Goal: Answer question/provide support

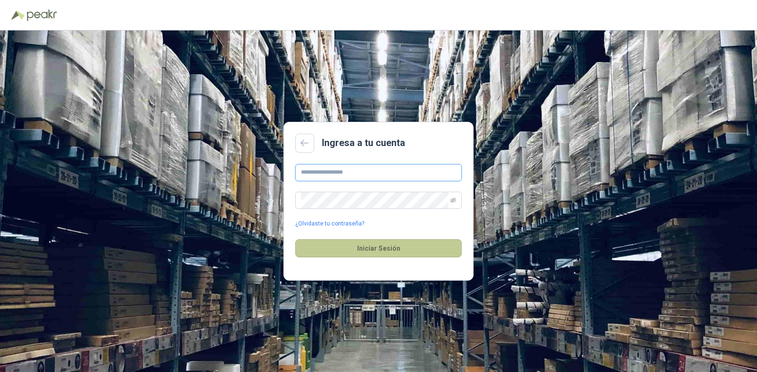
type input "**********"
click at [365, 251] on button "Iniciar Sesión" at bounding box center [378, 248] width 167 height 18
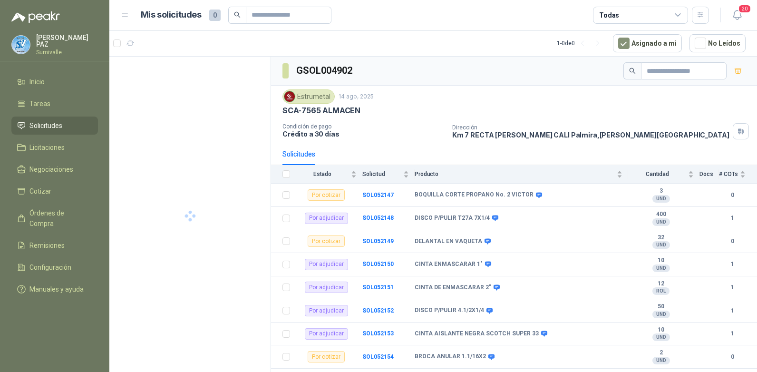
click at [56, 122] on span "Solicitudes" at bounding box center [45, 125] width 33 height 10
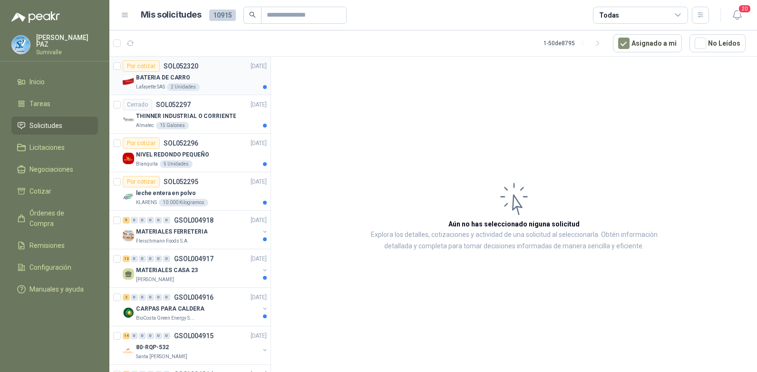
click at [218, 73] on div "BATERIA DE CARRO" at bounding box center [201, 77] width 131 height 11
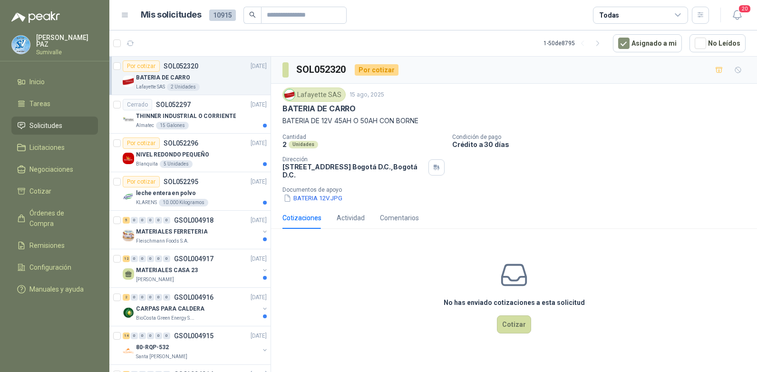
click at [661, 18] on div "Todas" at bounding box center [640, 15] width 95 height 17
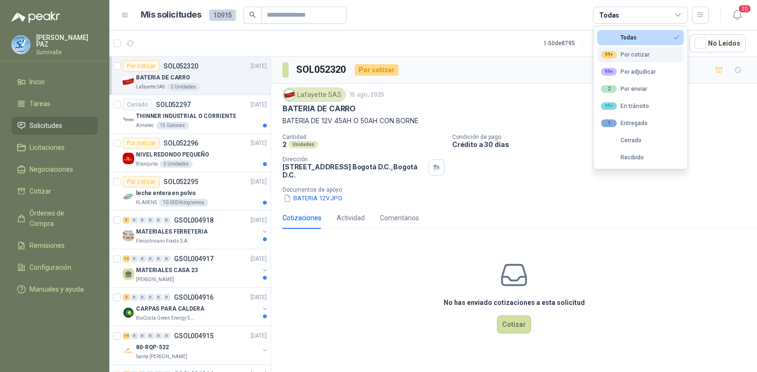
click at [629, 57] on div "99+ Por cotizar" at bounding box center [625, 55] width 49 height 8
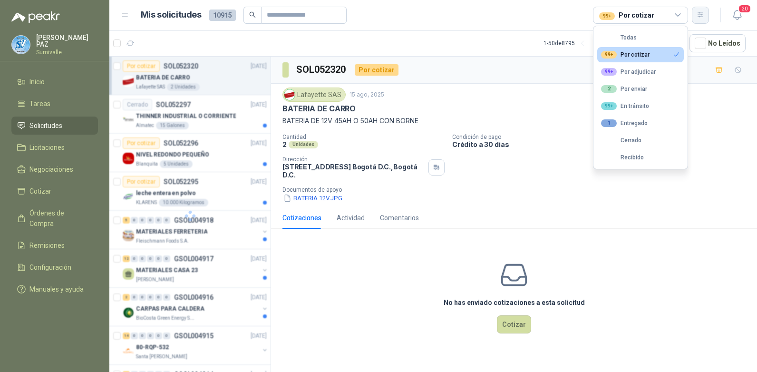
click at [695, 19] on button "button" at bounding box center [700, 15] width 17 height 17
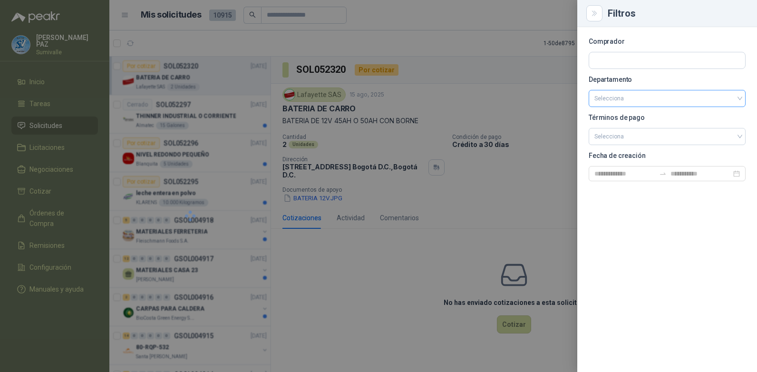
click at [658, 99] on input "search" at bounding box center [668, 98] width 146 height 16
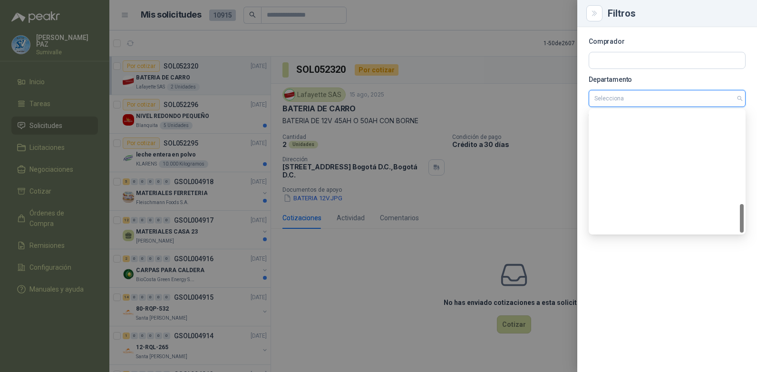
scroll to position [396, 0]
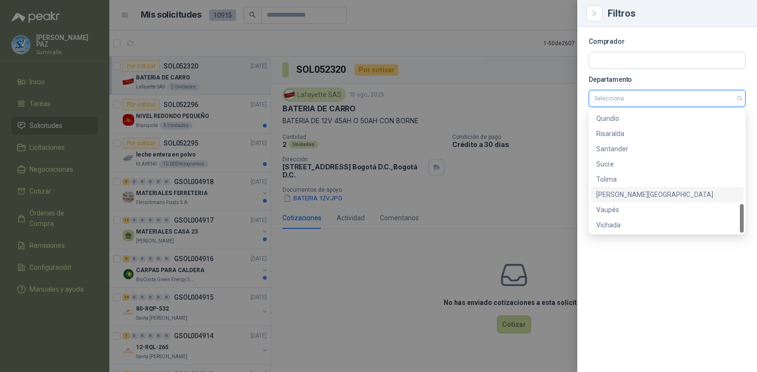
click at [634, 191] on div "[PERSON_NAME][GEOGRAPHIC_DATA]" at bounding box center [668, 194] width 142 height 10
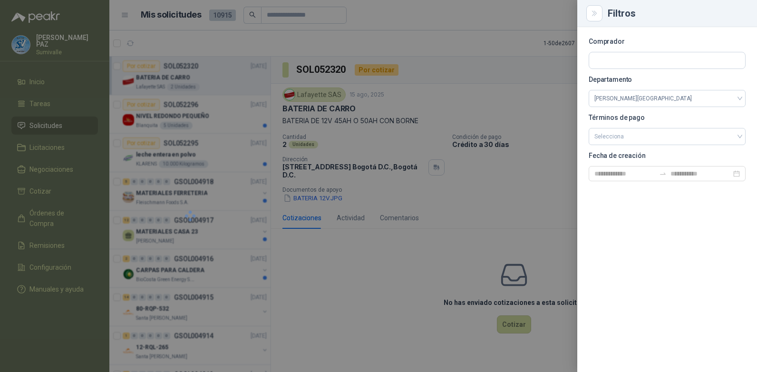
click at [502, 29] on div at bounding box center [378, 186] width 757 height 372
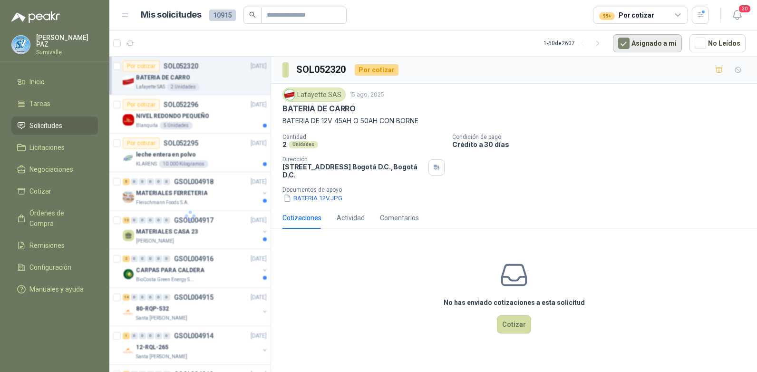
click at [659, 45] on button "Asignado a mi" at bounding box center [647, 43] width 69 height 18
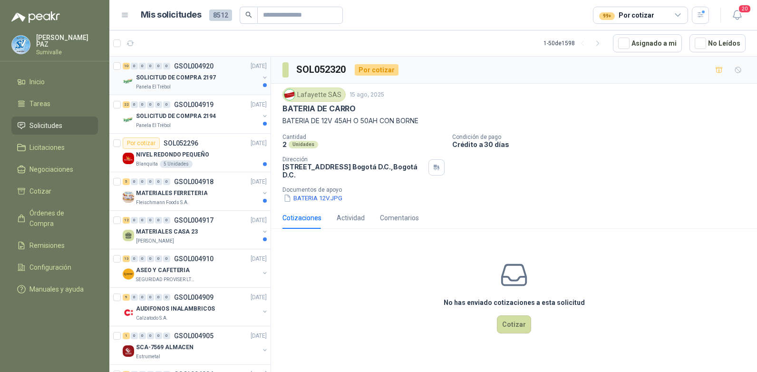
click at [157, 73] on p "SOLICITUD DE COMPRA 2197" at bounding box center [176, 77] width 80 height 9
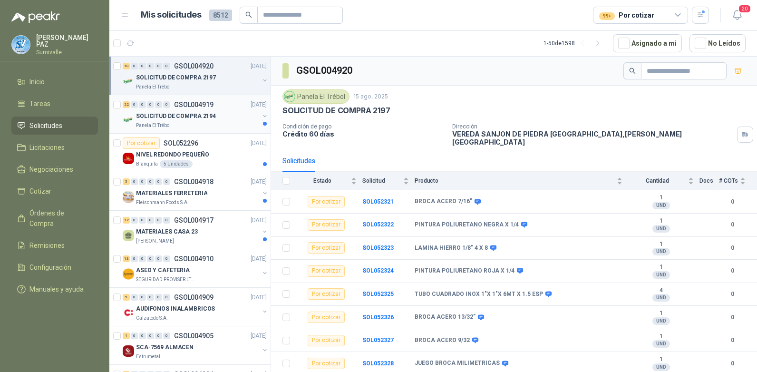
click at [198, 117] on p "SOLICITUD DE COMPRA 2194" at bounding box center [176, 116] width 80 height 9
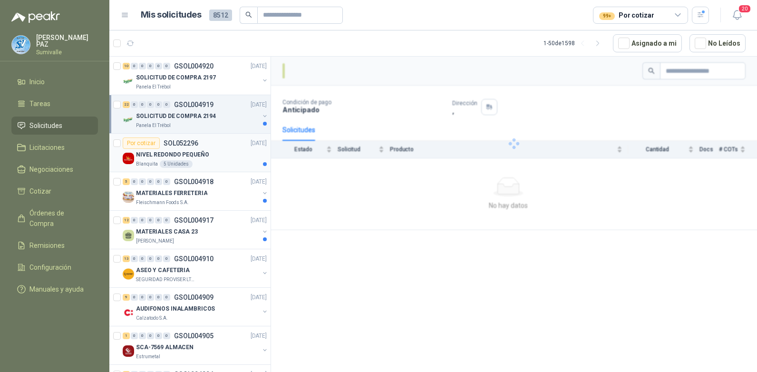
click at [213, 157] on div "NIVEL REDONDO PEQUEÑO" at bounding box center [201, 154] width 131 height 11
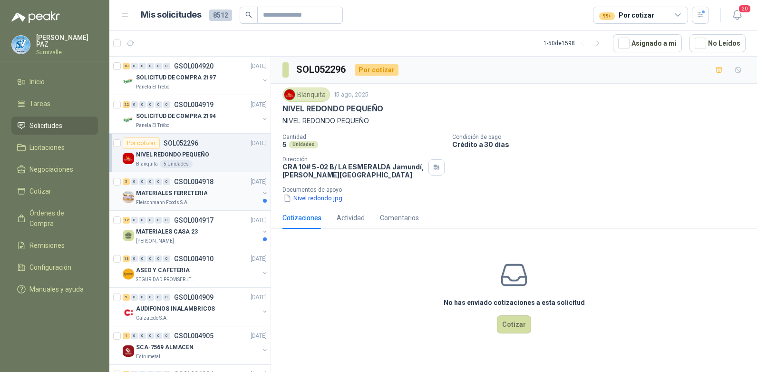
click at [231, 193] on div "MATERIALES FERRETERIA" at bounding box center [197, 192] width 123 height 11
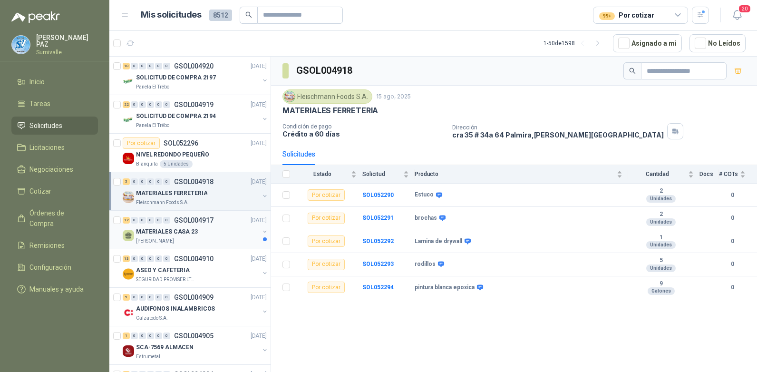
click at [188, 227] on p "MATERIALES CASA 23" at bounding box center [167, 231] width 62 height 9
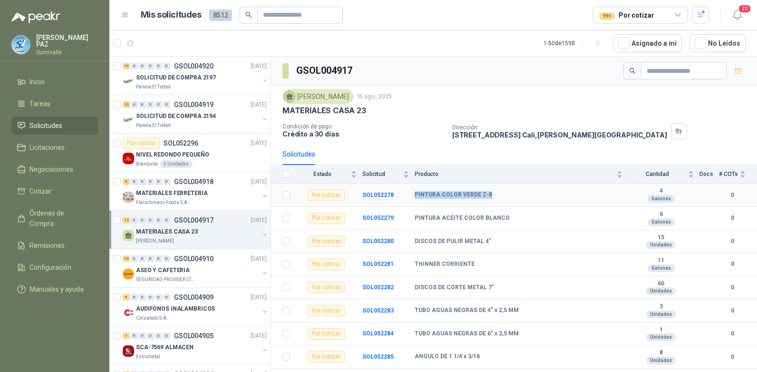
drag, startPoint x: 411, startPoint y: 191, endPoint x: 493, endPoint y: 194, distance: 82.4
click at [493, 194] on tr "Por cotizar SOL052278 PINTURA COLOR VERDE Z-8 4 Galones 0" at bounding box center [514, 195] width 486 height 23
copy tr "PINTURA COLOR VERDE Z-8"
drag, startPoint x: 414, startPoint y: 217, endPoint x: 524, endPoint y: 216, distance: 109.5
click at [524, 216] on tr "Por cotizar SOL052279 PINTURA ACEITE COLOR BLANCO 6 Galones 0" at bounding box center [514, 218] width 486 height 23
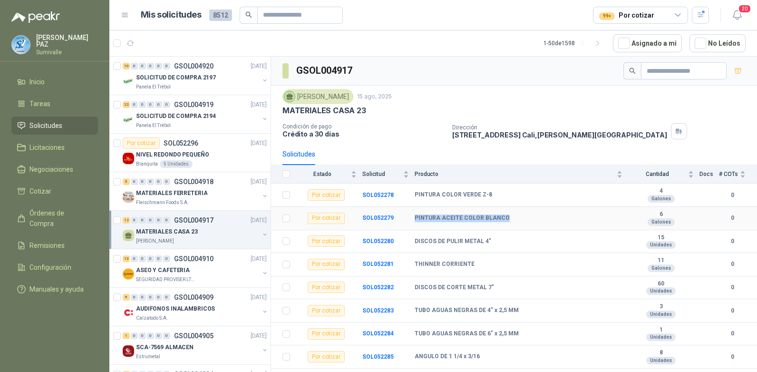
copy tr "PINTURA ACEITE COLOR BLANCO"
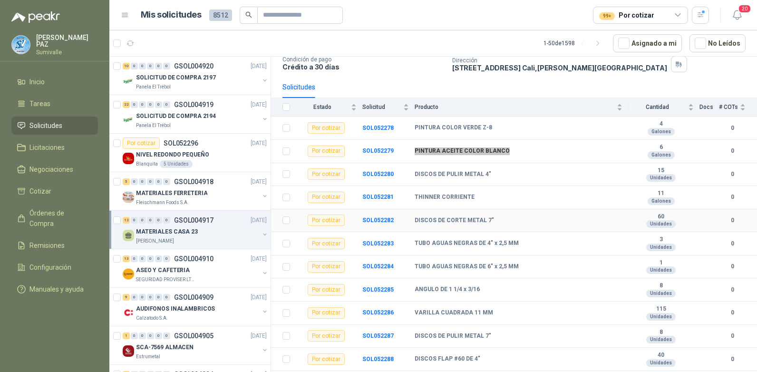
scroll to position [86, 0]
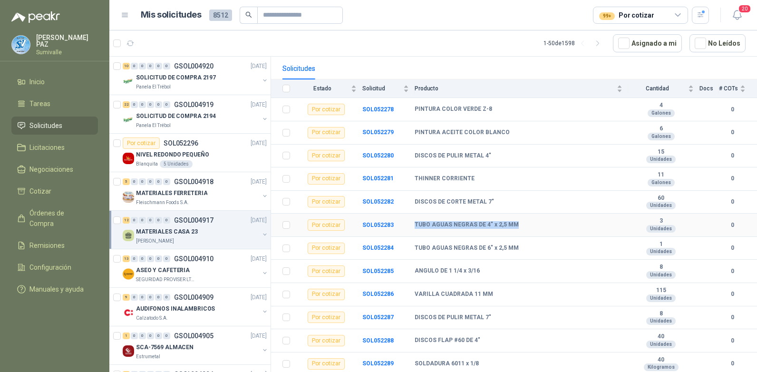
drag, startPoint x: 415, startPoint y: 224, endPoint x: 519, endPoint y: 225, distance: 103.7
click at [519, 225] on div "TUBO AGUAS NEGRAS DE 4" x 2,5 MM" at bounding box center [519, 225] width 208 height 8
copy b "TUBO AGUAS NEGRAS DE 4" x 2,5 MM"
drag, startPoint x: 415, startPoint y: 247, endPoint x: 515, endPoint y: 248, distance: 99.9
click at [515, 248] on div "TUBO AGUAS NEGRAS DE 6" x 2,5 MM" at bounding box center [519, 249] width 208 height 8
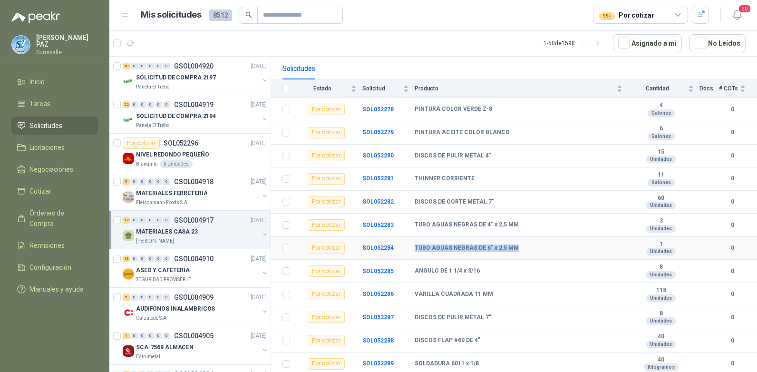
copy b "TUBO AGUAS NEGRAS DE 6" x 2,5 MM"
drag, startPoint x: 413, startPoint y: 271, endPoint x: 490, endPoint y: 270, distance: 76.6
click at [490, 270] on tr "Por cotizar SOL052285 ANGULO DE 1 1/4 x 3/16 8 Unidades 0" at bounding box center [514, 271] width 486 height 23
copy tr "ANGULO DE 1 1/4 x 3/16"
drag, startPoint x: 413, startPoint y: 294, endPoint x: 511, endPoint y: 292, distance: 98.0
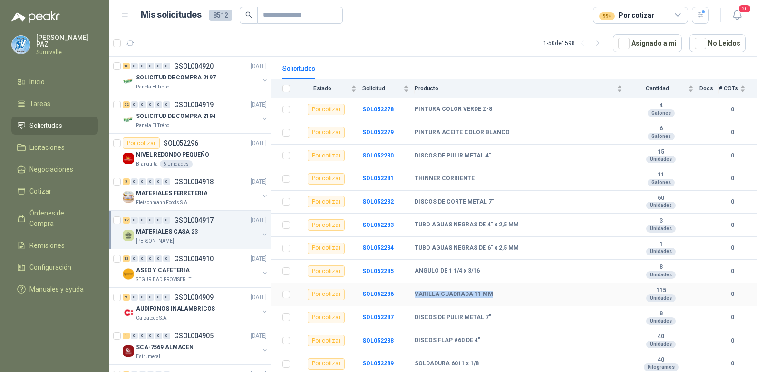
click at [511, 292] on tr "Por cotizar SOL052286 VARILLA CUADRADA 11 MM 115 Unidades 0" at bounding box center [514, 294] width 486 height 23
copy tr "VARILLA CUADRADA 11 MM"
drag, startPoint x: 378, startPoint y: 339, endPoint x: 382, endPoint y: 363, distance: 24.1
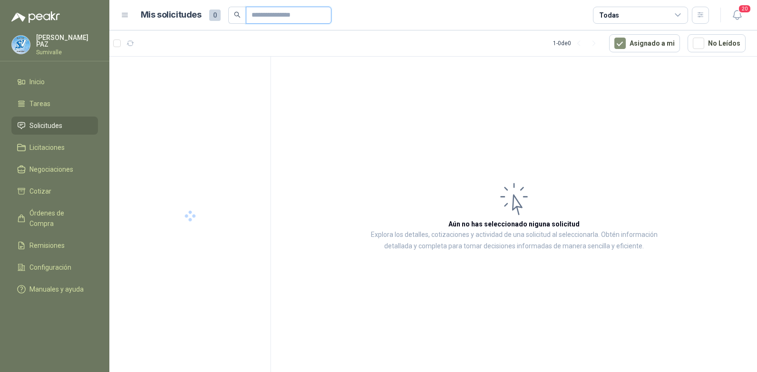
click at [257, 15] on input "text" at bounding box center [285, 15] width 67 height 16
paste input "**********"
type input "**********"
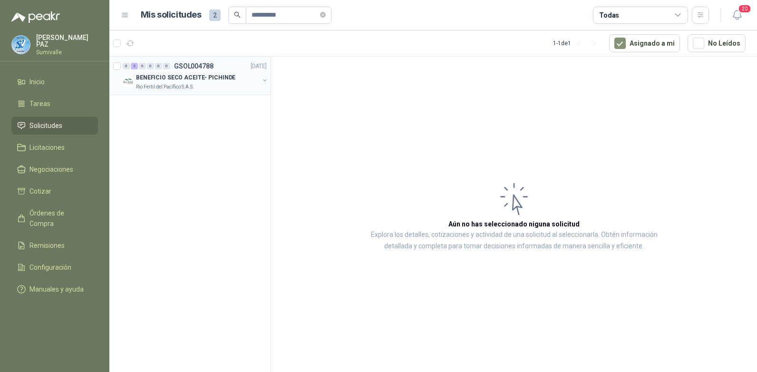
click at [207, 71] on div "0 2 0 0 0 0 GSOL004788 08/08/25" at bounding box center [196, 65] width 146 height 11
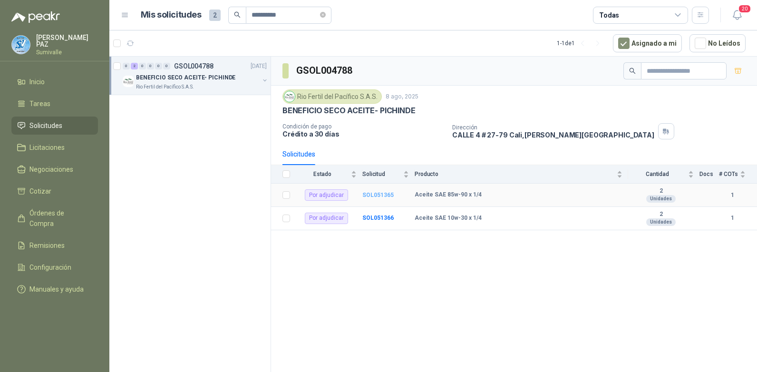
click at [368, 196] on b "SOL051365" at bounding box center [378, 195] width 31 height 7
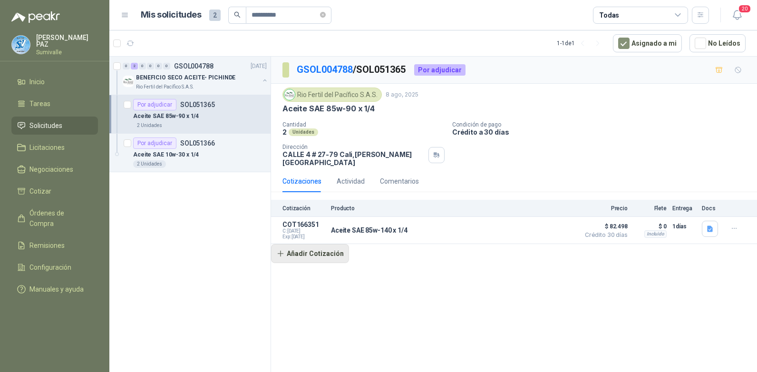
click at [302, 245] on button "Añadir Cotización" at bounding box center [310, 253] width 78 height 19
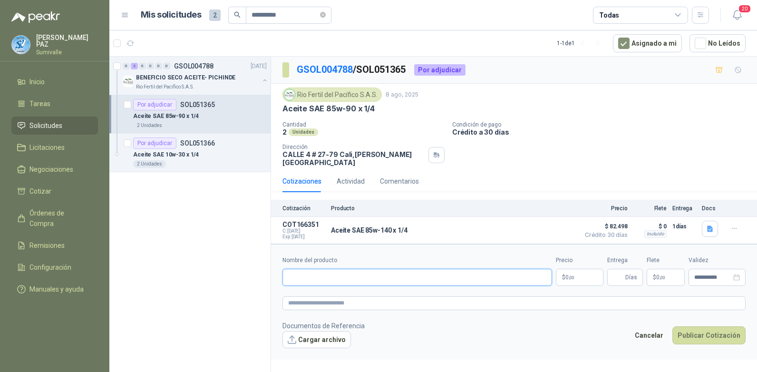
click at [326, 272] on input "Nombre del producto" at bounding box center [418, 277] width 270 height 17
type input "*"
type input "**********"
click at [571, 269] on body "**********" at bounding box center [378, 186] width 757 height 372
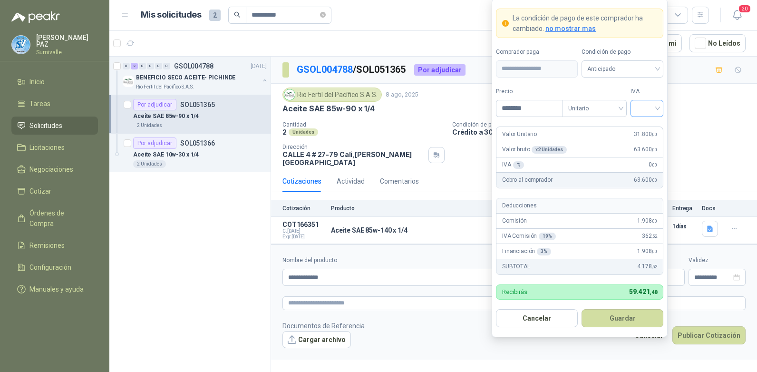
type input "********"
click at [641, 108] on input "search" at bounding box center [647, 107] width 21 height 14
click at [643, 128] on div "19%" at bounding box center [648, 128] width 18 height 10
click at [617, 68] on span "Anticipado" at bounding box center [623, 69] width 70 height 14
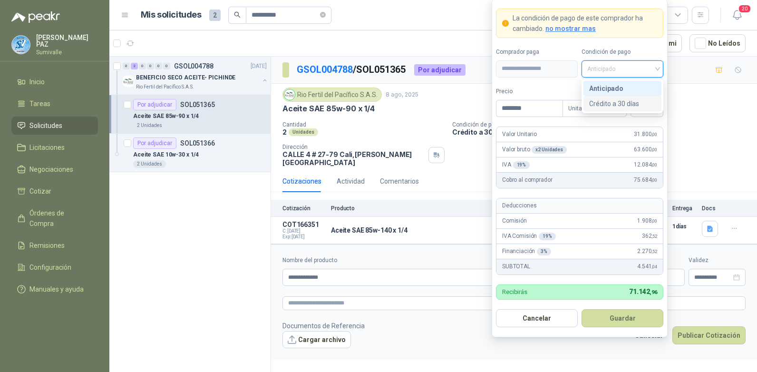
click at [616, 100] on div "Crédito a 30 días" at bounding box center [623, 103] width 67 height 10
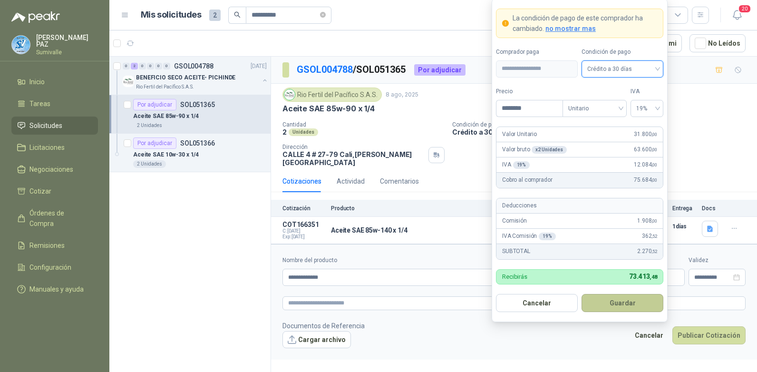
click at [619, 303] on button "Guardar" at bounding box center [623, 303] width 82 height 18
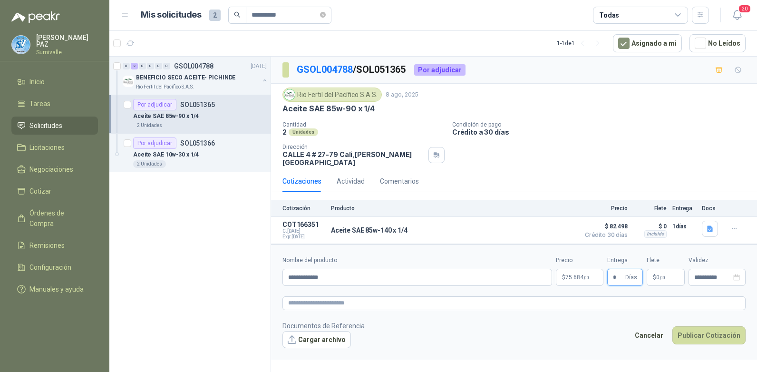
type input "*"
click at [661, 275] on span ",00" at bounding box center [663, 277] width 6 height 5
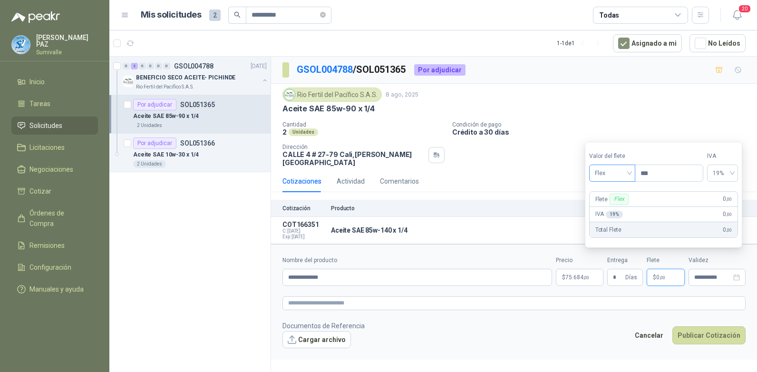
click at [623, 178] on span "Flex" at bounding box center [612, 173] width 35 height 14
click at [617, 208] on div "Incluido" at bounding box center [613, 208] width 33 height 10
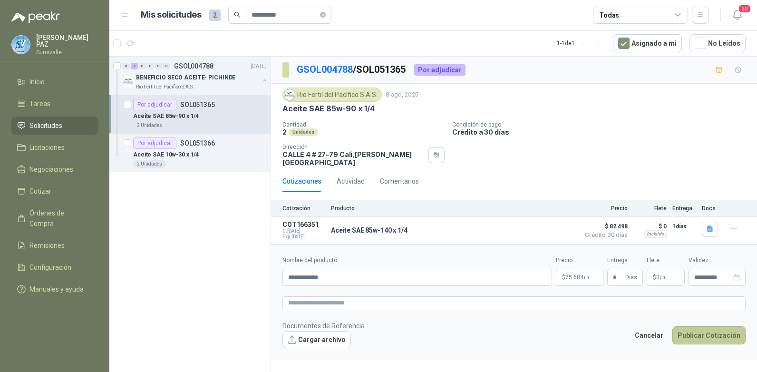
click at [715, 329] on button "Publicar Cotización" at bounding box center [709, 335] width 73 height 18
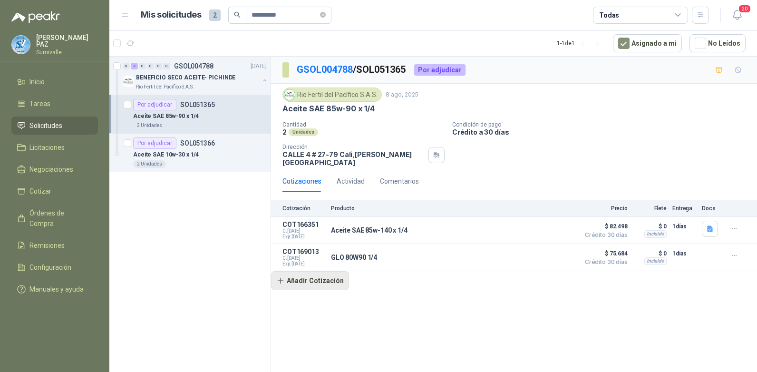
click at [314, 271] on button "Añadir Cotización" at bounding box center [310, 280] width 78 height 19
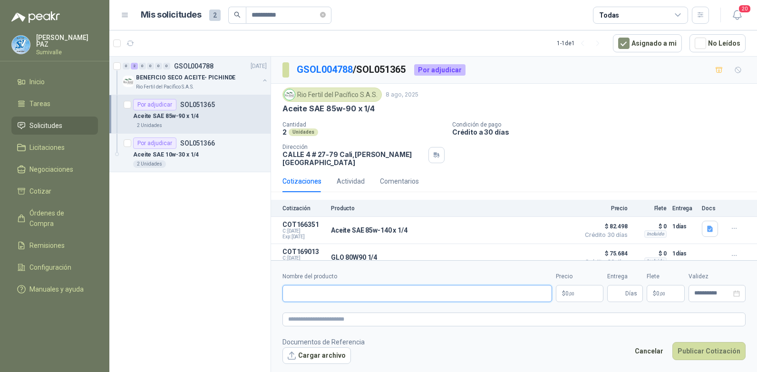
click at [332, 296] on input "Nombre del producto" at bounding box center [418, 293] width 270 height 17
type input "**********"
click at [583, 290] on p "$ 0 ,00" at bounding box center [580, 293] width 48 height 17
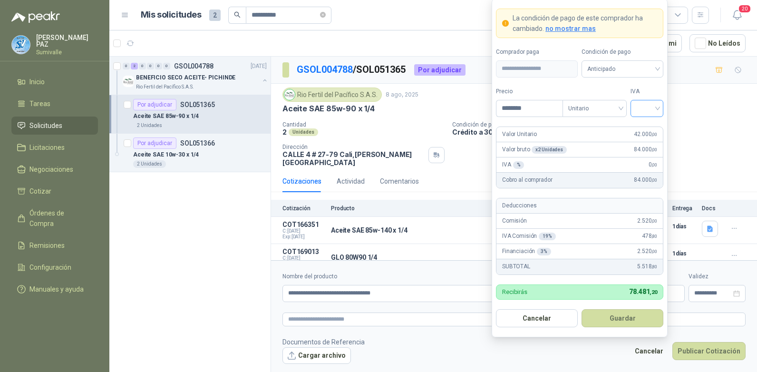
type input "********"
click at [641, 110] on input "search" at bounding box center [647, 107] width 21 height 14
click at [649, 121] on div "19%" at bounding box center [647, 127] width 29 height 15
click at [636, 66] on span "Anticipado" at bounding box center [623, 69] width 70 height 14
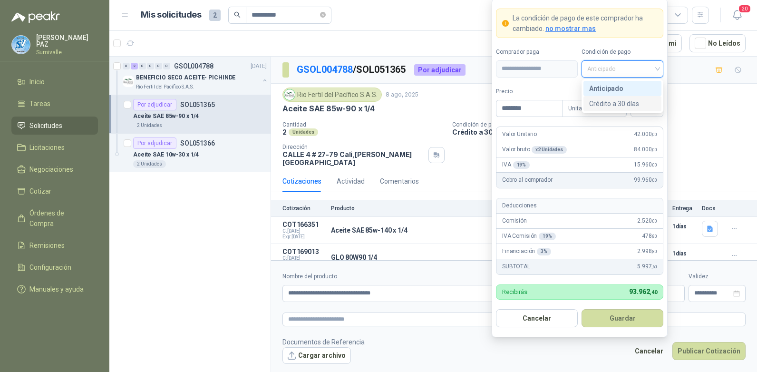
click at [625, 99] on div "Crédito a 30 días" at bounding box center [623, 103] width 67 height 10
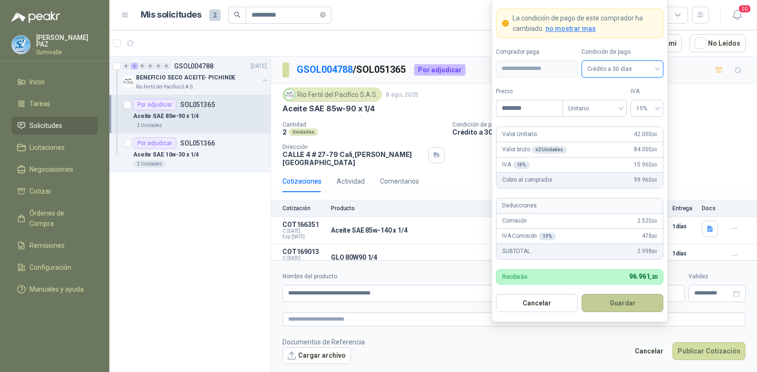
click at [629, 297] on button "Guardar" at bounding box center [623, 303] width 82 height 18
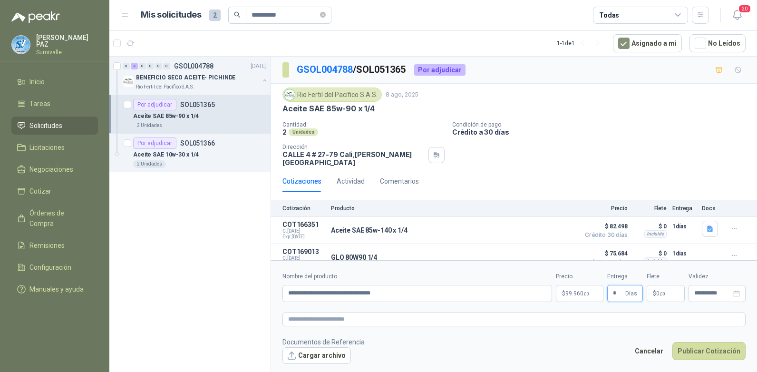
type input "*"
click at [677, 296] on p "$ 0 ,00" at bounding box center [666, 293] width 38 height 17
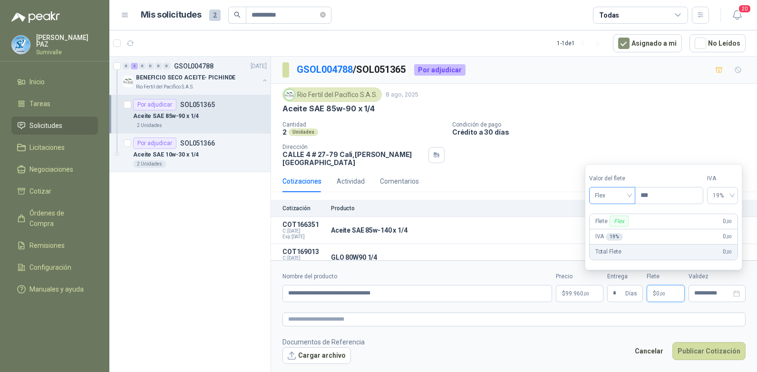
click at [619, 197] on span "Flex" at bounding box center [612, 195] width 35 height 14
click at [613, 232] on div "Incluido" at bounding box center [613, 231] width 33 height 10
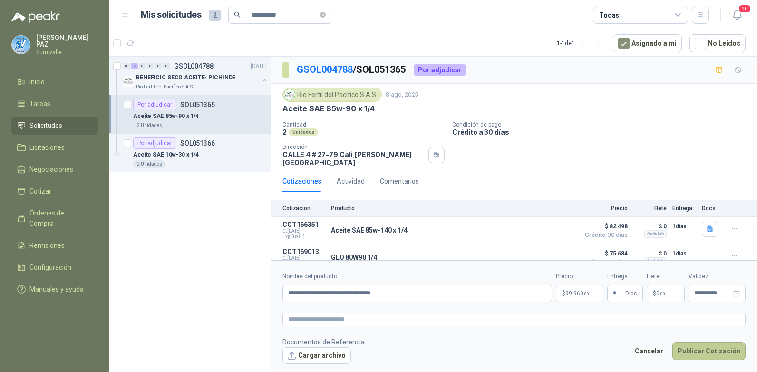
click at [706, 354] on button "Publicar Cotización" at bounding box center [709, 351] width 73 height 18
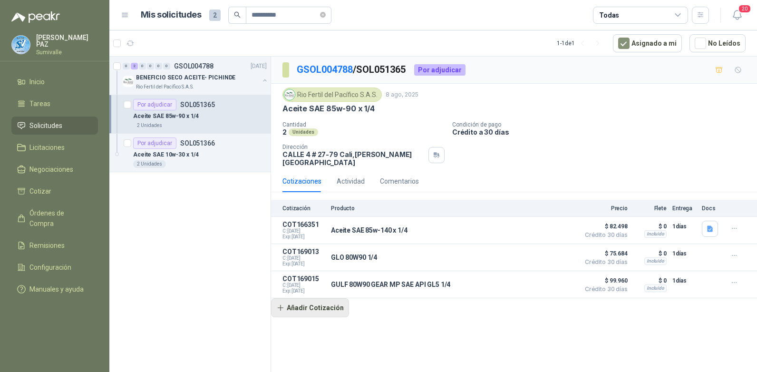
click at [312, 303] on button "Añadir Cotización" at bounding box center [310, 307] width 78 height 19
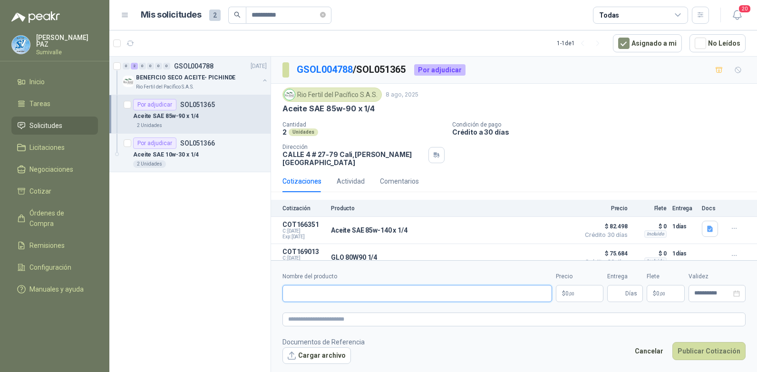
click at [390, 290] on input "Nombre del producto" at bounding box center [418, 293] width 270 height 17
type input "**********"
click at [597, 296] on p "$ 0 ,00" at bounding box center [580, 293] width 48 height 17
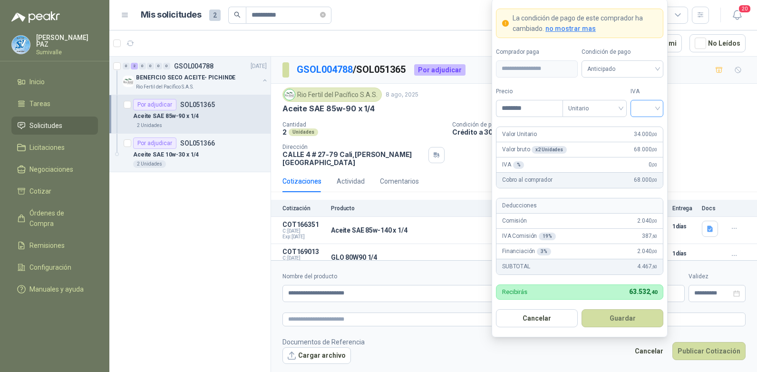
type input "********"
click at [647, 107] on input "search" at bounding box center [647, 107] width 21 height 14
click at [652, 127] on div "19%" at bounding box center [648, 128] width 18 height 10
click at [620, 67] on span "Anticipado" at bounding box center [623, 69] width 70 height 14
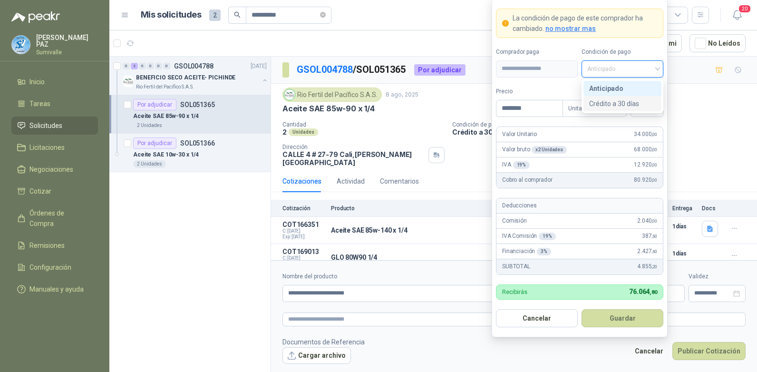
click at [619, 101] on div "Crédito a 30 días" at bounding box center [623, 103] width 67 height 10
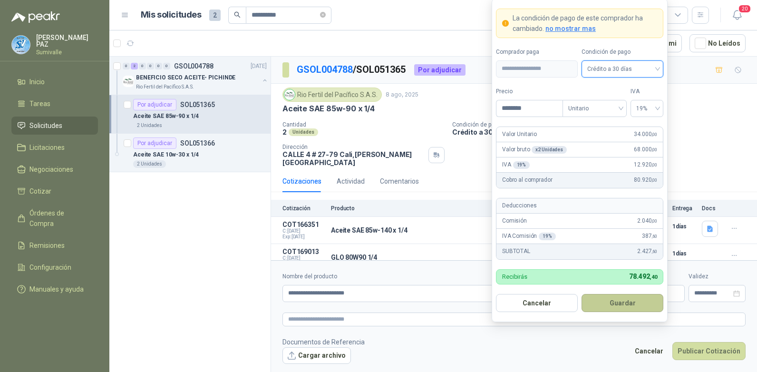
click at [622, 297] on button "Guardar" at bounding box center [623, 303] width 82 height 18
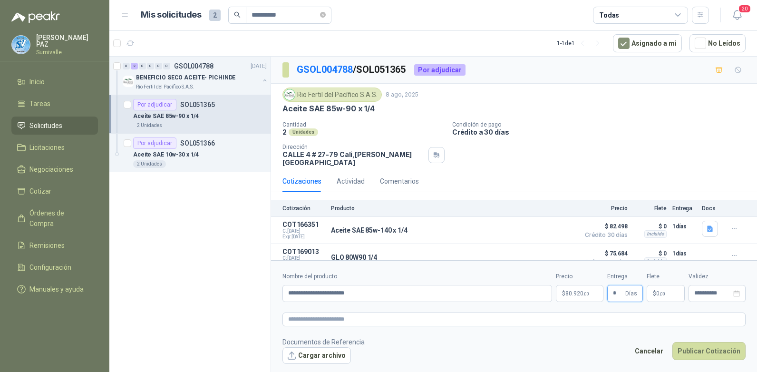
type input "*"
click at [662, 287] on p "$ 0 ,00" at bounding box center [666, 293] width 38 height 17
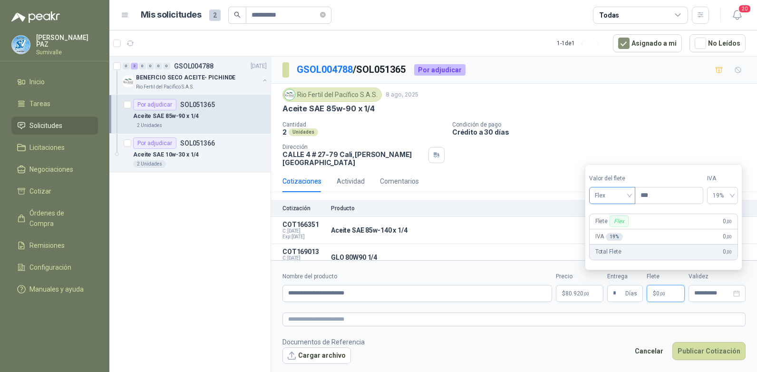
click at [606, 188] on span "Flex" at bounding box center [612, 195] width 35 height 14
click at [610, 236] on div "Incluido" at bounding box center [613, 231] width 33 height 10
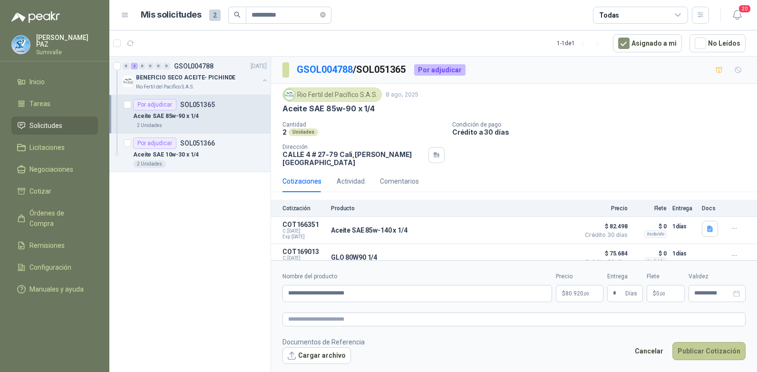
click at [704, 359] on button "Publicar Cotización" at bounding box center [709, 351] width 73 height 18
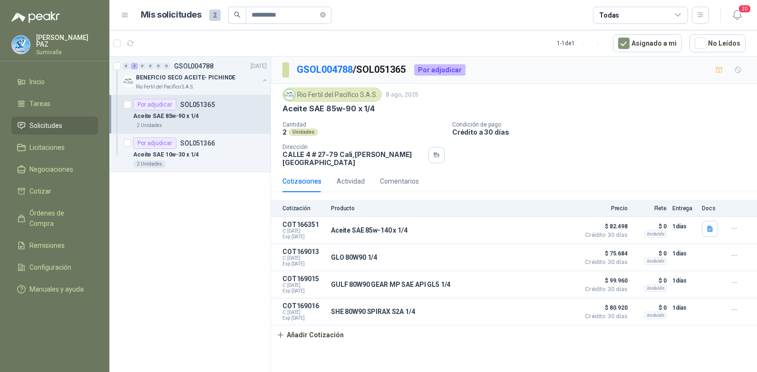
click at [59, 121] on span "Solicitudes" at bounding box center [45, 125] width 33 height 10
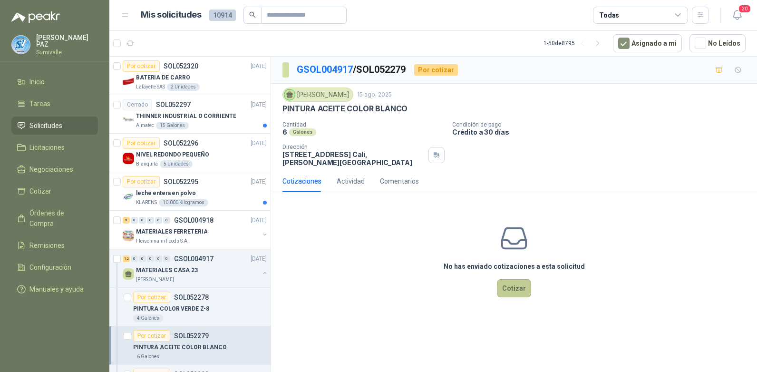
click at [511, 290] on button "Cotizar" at bounding box center [514, 288] width 34 height 18
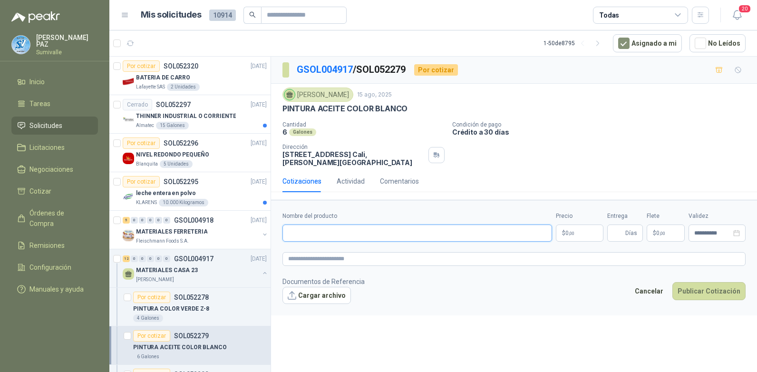
click at [323, 231] on input "Nombre del producto" at bounding box center [418, 233] width 270 height 17
click at [358, 239] on input "Nombre del producto" at bounding box center [418, 233] width 270 height 17
click at [358, 236] on input "Nombre del producto" at bounding box center [418, 233] width 270 height 17
paste input "**********"
type input "**********"
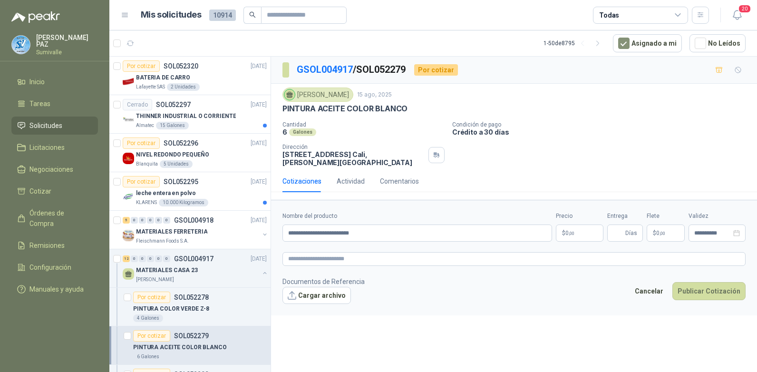
click at [565, 232] on body "JUAN CAMILO PAZ Sumivalle Inicio Tareas Solicitudes Licitaciones Negociaciones …" at bounding box center [378, 186] width 757 height 372
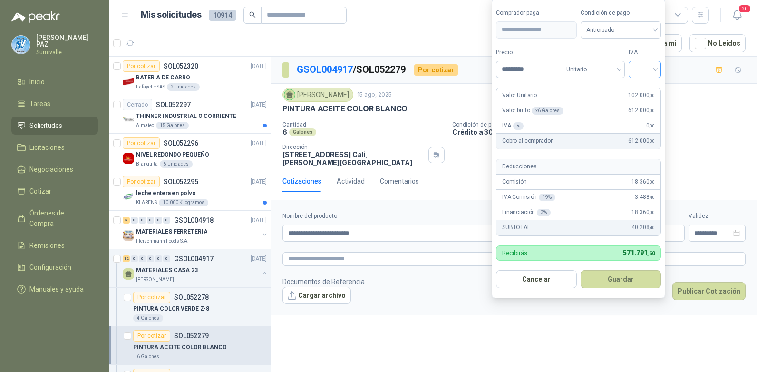
type input "*********"
click at [646, 64] on input "search" at bounding box center [645, 68] width 21 height 14
click at [645, 85] on div "19%" at bounding box center [648, 89] width 18 height 10
click at [624, 28] on span "Anticipado" at bounding box center [623, 30] width 70 height 14
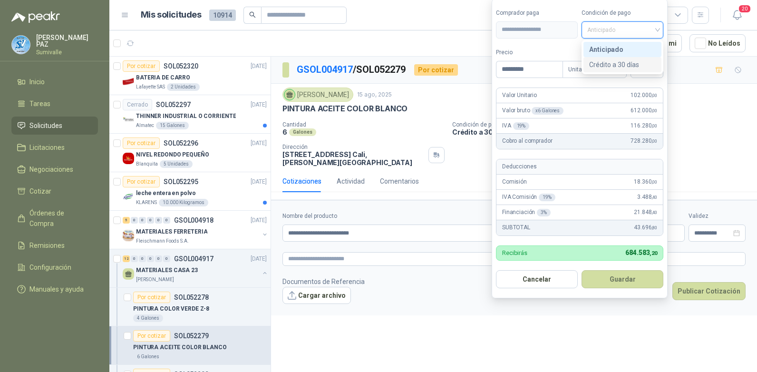
click at [613, 63] on div "Crédito a 30 días" at bounding box center [623, 64] width 67 height 10
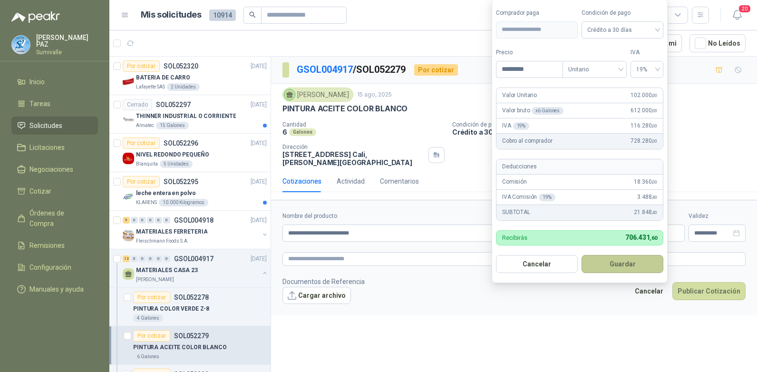
click at [613, 266] on button "Guardar" at bounding box center [623, 264] width 82 height 18
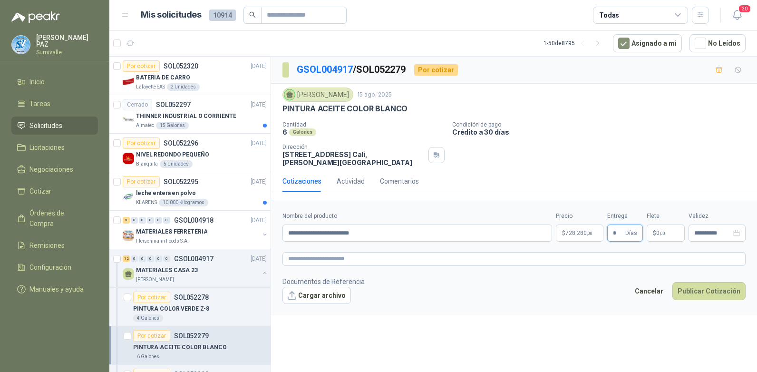
type input "*"
click at [660, 233] on span ",00" at bounding box center [663, 233] width 6 height 5
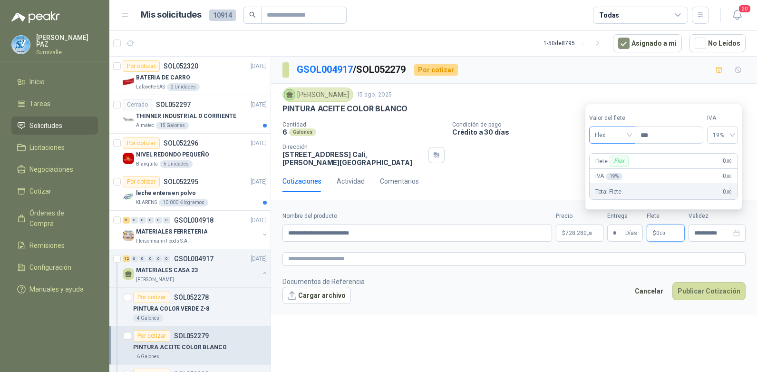
click at [614, 136] on span "Flex" at bounding box center [612, 135] width 35 height 14
click at [611, 176] on div "Incluido" at bounding box center [613, 170] width 44 height 15
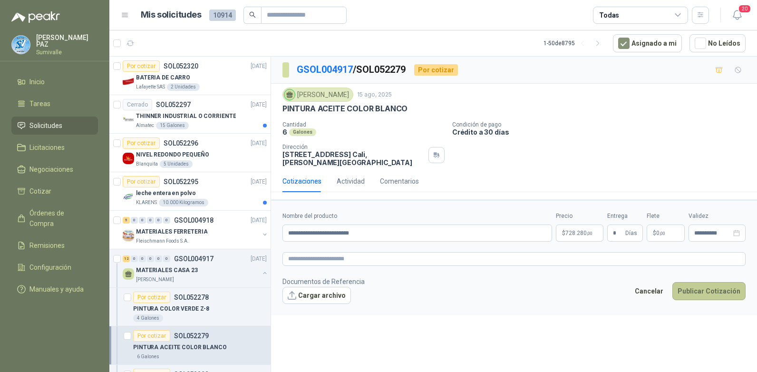
click at [702, 287] on button "Publicar Cotización" at bounding box center [709, 291] width 73 height 18
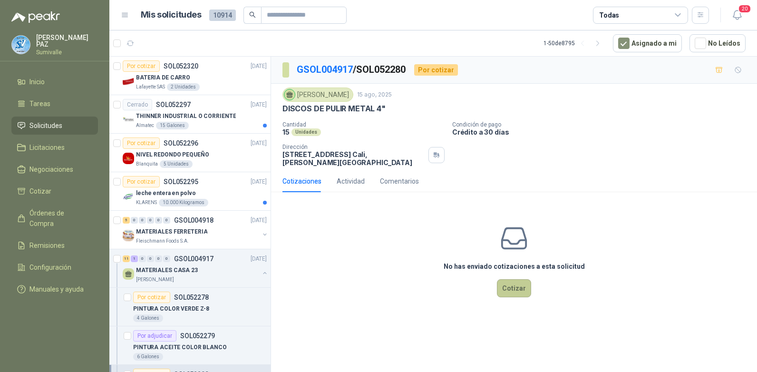
click at [514, 287] on button "Cotizar" at bounding box center [514, 288] width 34 height 18
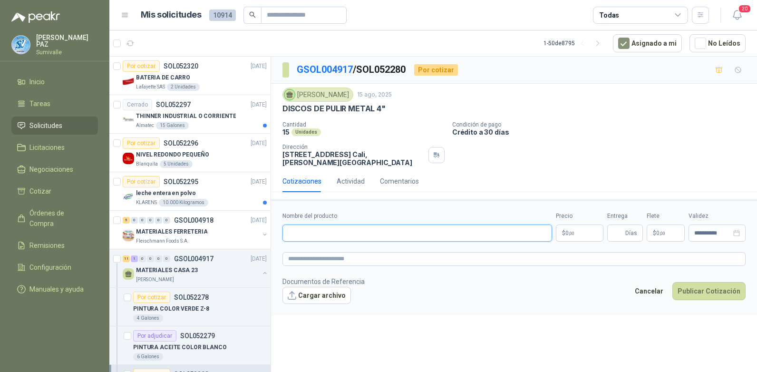
click at [324, 227] on input "Nombre del producto" at bounding box center [418, 233] width 270 height 17
paste input "**********"
type input "**********"
click at [576, 233] on body "[PERSON_NAME] Inicio Tareas Solicitudes Licitaciones Negociaciones Cotizar Órde…" at bounding box center [378, 186] width 757 height 372
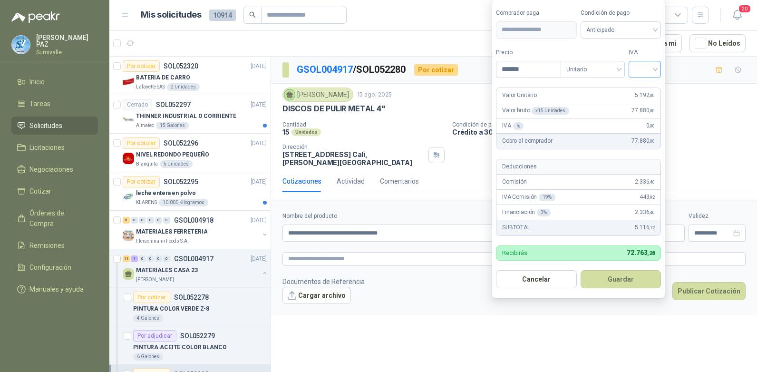
type input "*******"
click at [640, 68] on input "search" at bounding box center [645, 68] width 21 height 14
click at [642, 88] on div "19%" at bounding box center [648, 89] width 18 height 10
click at [617, 28] on span "Anticipado" at bounding box center [623, 30] width 70 height 14
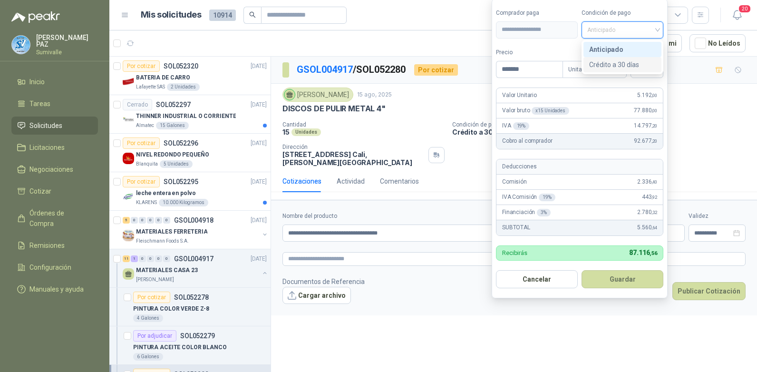
click at [616, 62] on div "Crédito a 30 días" at bounding box center [623, 64] width 67 height 10
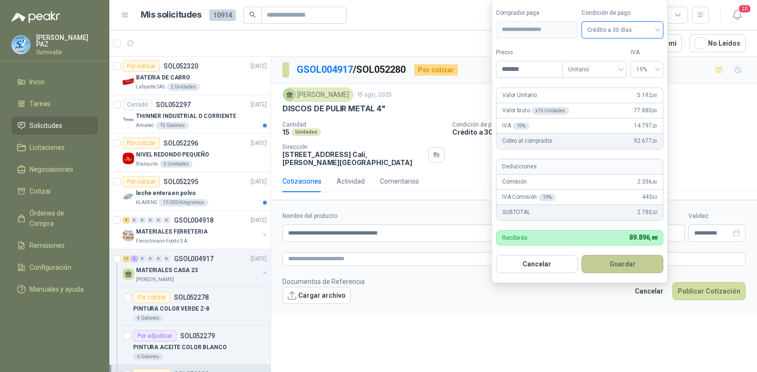
click at [622, 266] on button "Guardar" at bounding box center [623, 264] width 82 height 18
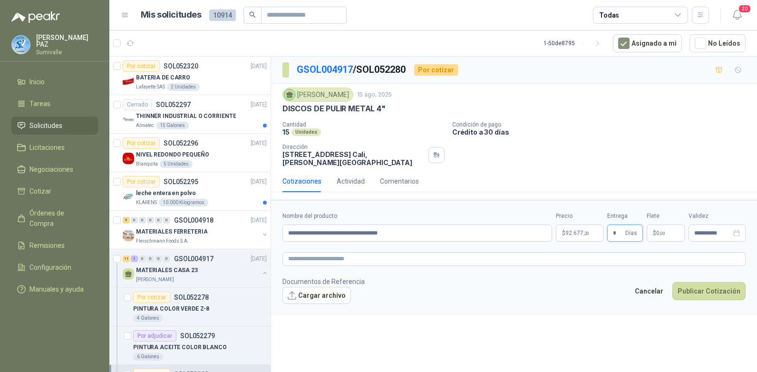
type input "*"
click at [672, 228] on p "$ 0 ,00" at bounding box center [666, 233] width 38 height 17
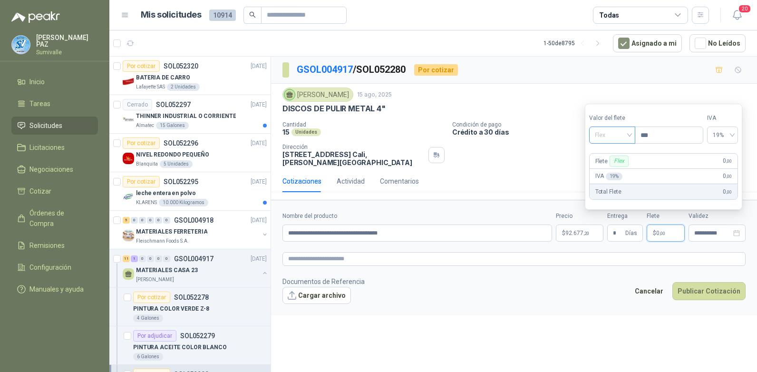
click at [615, 138] on span "Flex" at bounding box center [612, 135] width 35 height 14
click at [610, 172] on div "Incluido" at bounding box center [613, 170] width 33 height 10
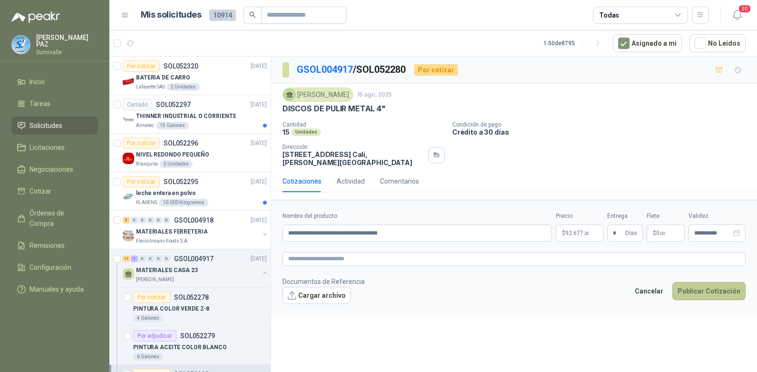
click at [696, 283] on button "Publicar Cotización" at bounding box center [709, 291] width 73 height 18
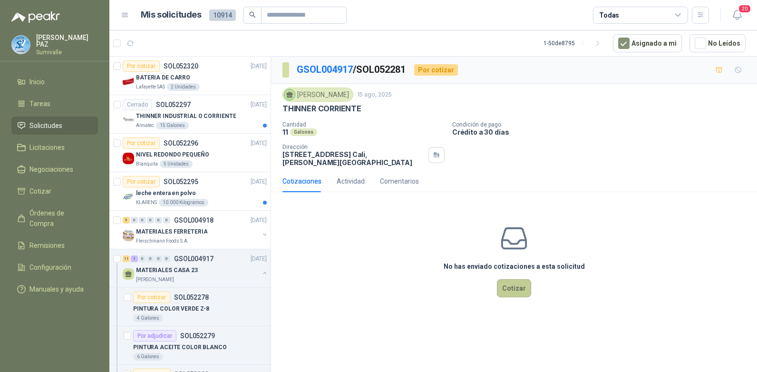
click at [512, 287] on button "Cotizar" at bounding box center [514, 288] width 34 height 18
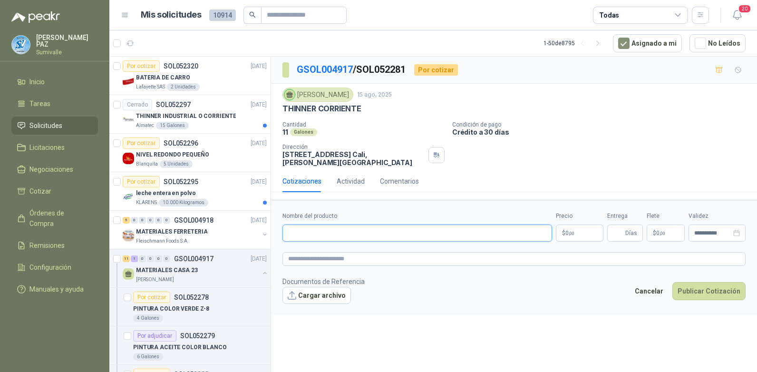
click at [350, 233] on input "Nombre del producto" at bounding box center [418, 233] width 270 height 17
paste input "**********"
type input "**********"
click at [580, 232] on body "[PERSON_NAME] Inicio Tareas Solicitudes Licitaciones Negociaciones Cotizar Órde…" at bounding box center [378, 186] width 757 height 372
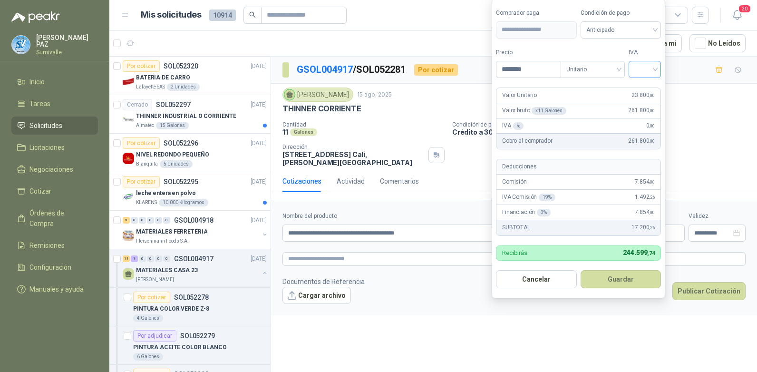
type input "********"
click at [644, 66] on input "search" at bounding box center [645, 68] width 21 height 14
click at [639, 86] on div "19%" at bounding box center [648, 89] width 18 height 10
click at [613, 23] on span "Anticipado" at bounding box center [623, 30] width 70 height 14
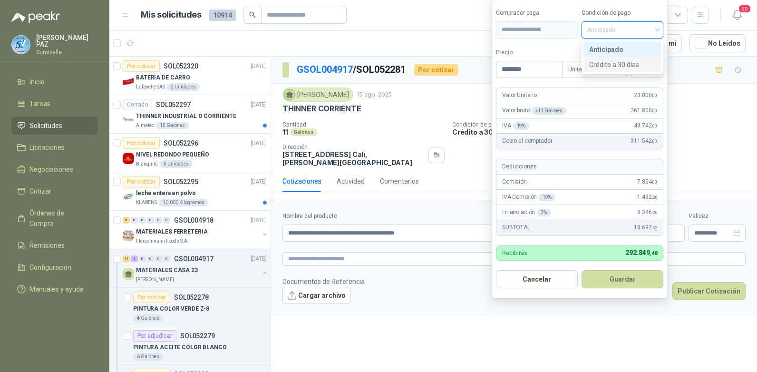
click at [603, 61] on div "Crédito a 30 días" at bounding box center [623, 64] width 67 height 10
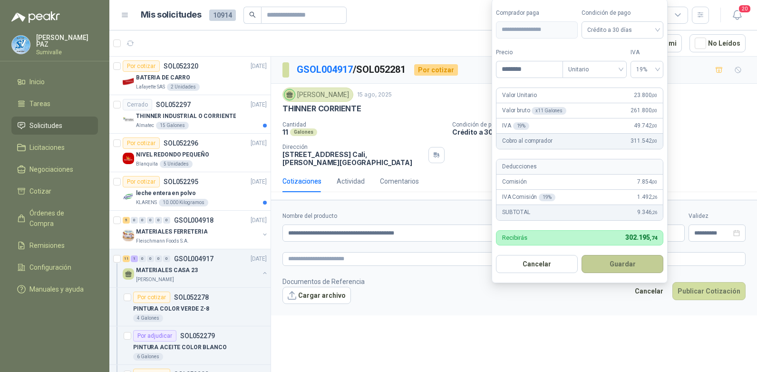
click at [626, 259] on button "Guardar" at bounding box center [623, 264] width 82 height 18
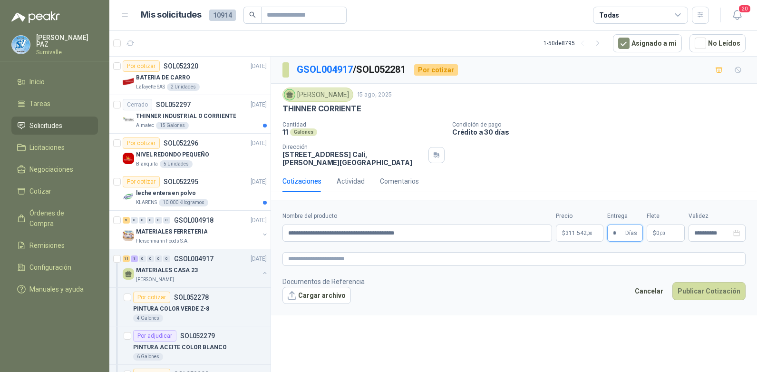
type input "*"
click at [662, 228] on p "$ 0 ,00" at bounding box center [666, 233] width 38 height 17
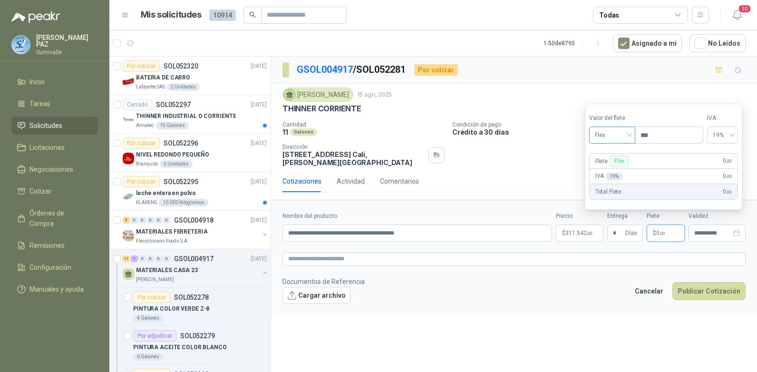
click at [606, 137] on span "Flex" at bounding box center [612, 135] width 35 height 14
click at [606, 161] on div "Flex" at bounding box center [613, 154] width 44 height 15
click at [606, 137] on span "Flex" at bounding box center [612, 135] width 35 height 14
click at [606, 167] on div "Incluido" at bounding box center [613, 170] width 33 height 10
click at [698, 292] on button "Publicar Cotización" at bounding box center [709, 291] width 73 height 18
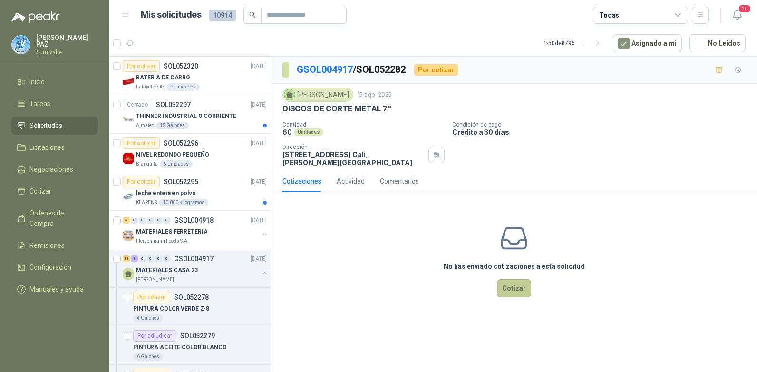
click at [521, 293] on button "Cotizar" at bounding box center [514, 288] width 34 height 18
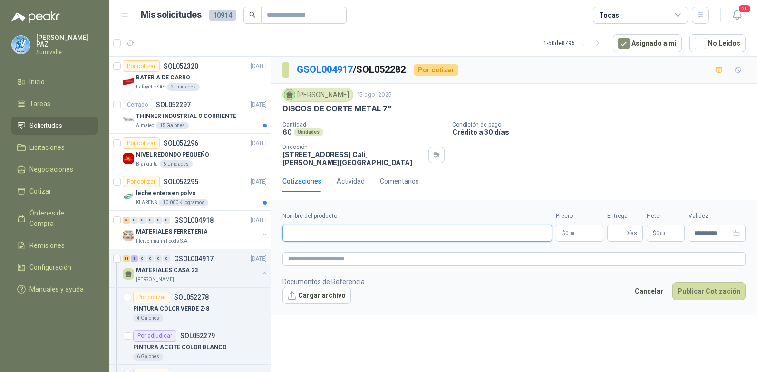
click at [292, 232] on input "Nombre del producto" at bounding box center [418, 233] width 270 height 17
paste input "**********"
type input "**********"
click at [575, 231] on p "$ 0 ,00" at bounding box center [580, 233] width 48 height 17
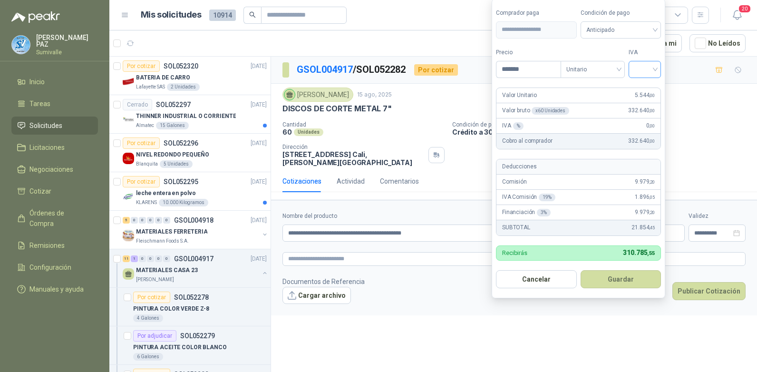
type input "*******"
click at [640, 64] on input "search" at bounding box center [645, 68] width 21 height 14
click at [647, 88] on div "19%" at bounding box center [648, 89] width 18 height 10
click at [631, 33] on span "Anticipado" at bounding box center [623, 30] width 70 height 14
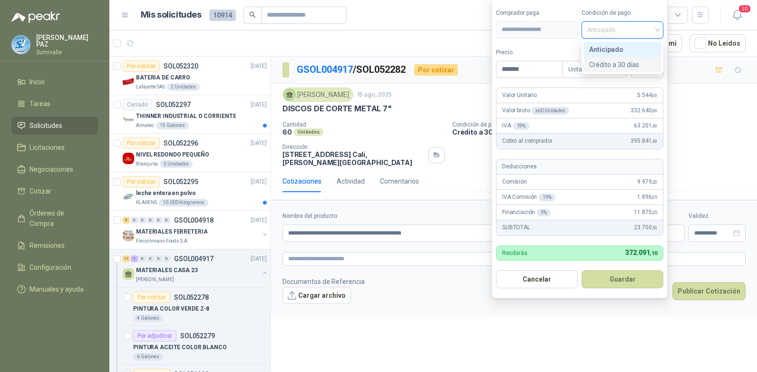
click at [626, 64] on div "Crédito a 30 días" at bounding box center [623, 64] width 67 height 10
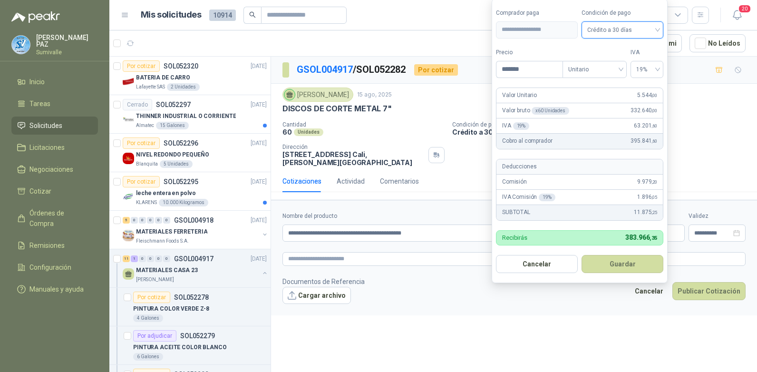
click at [625, 278] on form "**********" at bounding box center [580, 141] width 176 height 285
click at [620, 258] on button "Guardar" at bounding box center [623, 264] width 82 height 18
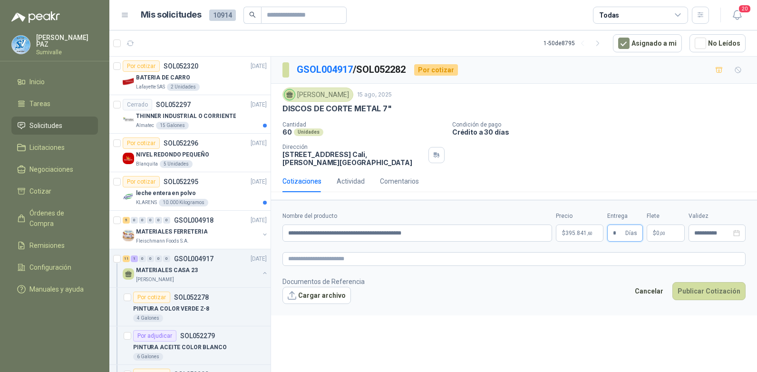
type input "*"
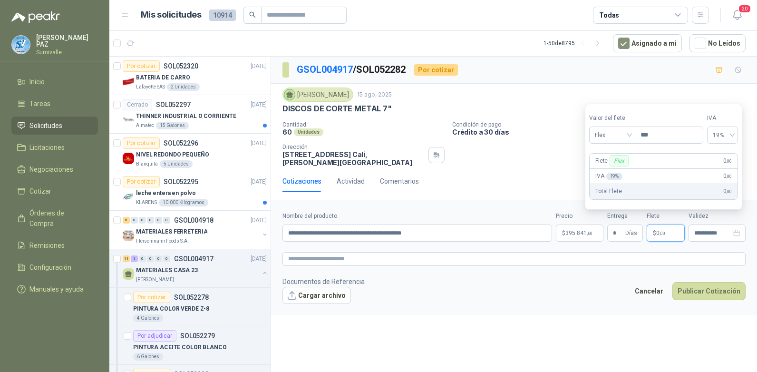
click at [655, 235] on span "$" at bounding box center [654, 233] width 3 height 6
click at [615, 136] on span "Flex" at bounding box center [612, 135] width 35 height 14
click at [612, 172] on div "Incluido" at bounding box center [613, 170] width 33 height 10
click at [713, 299] on button "Publicar Cotización" at bounding box center [709, 291] width 73 height 18
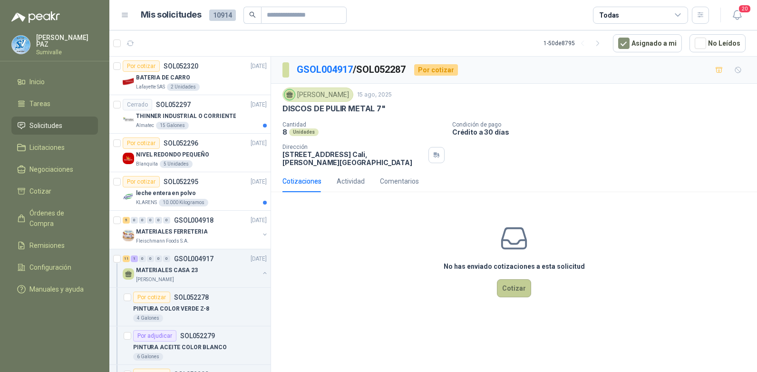
click at [521, 290] on button "Cotizar" at bounding box center [514, 288] width 34 height 18
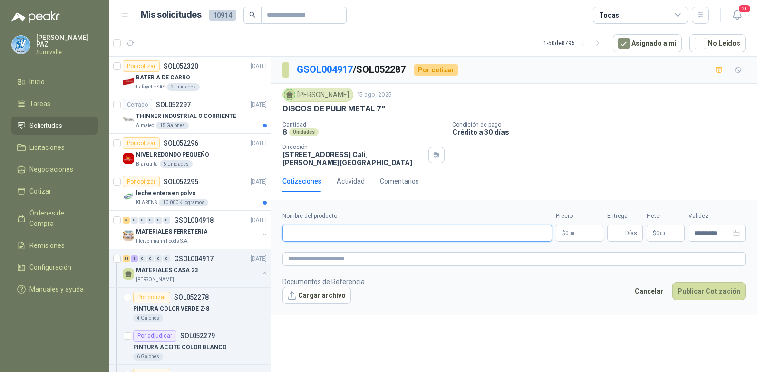
click at [332, 233] on input "Nombre del producto" at bounding box center [418, 233] width 270 height 17
paste input "**********"
type input "**********"
click at [587, 230] on body "JUAN CAMILO PAZ Sumivalle Inicio Tareas Solicitudes Licitaciones Negociaciones …" at bounding box center [378, 186] width 757 height 372
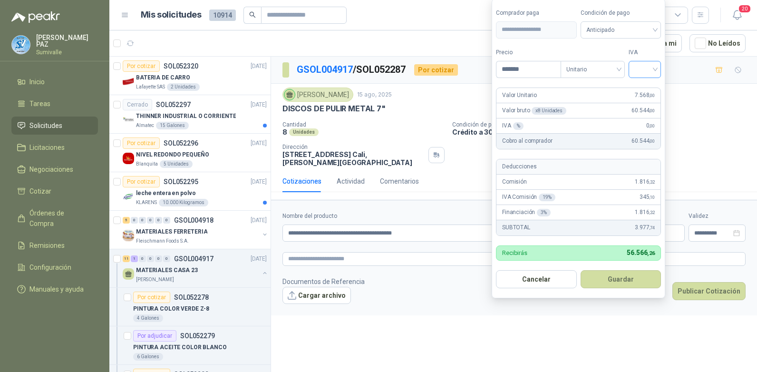
click at [635, 63] on div at bounding box center [645, 69] width 32 height 17
type input "*******"
click at [639, 87] on div "19%" at bounding box center [648, 89] width 18 height 10
click at [622, 30] on span "Anticipado" at bounding box center [623, 30] width 70 height 14
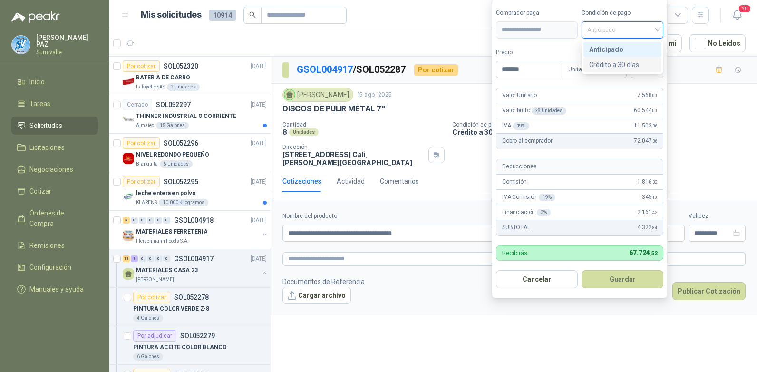
click at [617, 59] on div "Crédito a 30 días" at bounding box center [623, 64] width 67 height 10
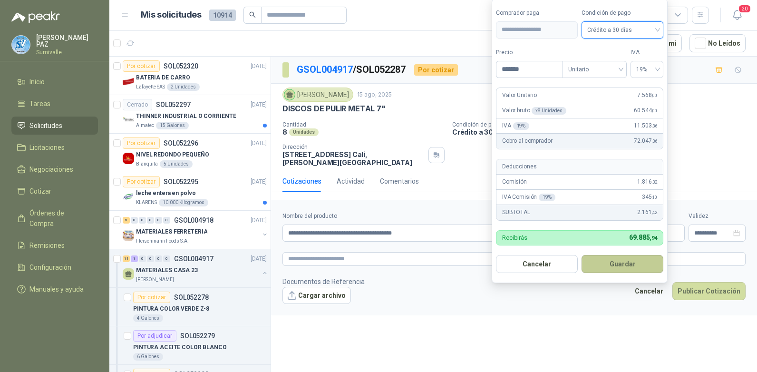
click at [618, 267] on button "Guardar" at bounding box center [623, 264] width 82 height 18
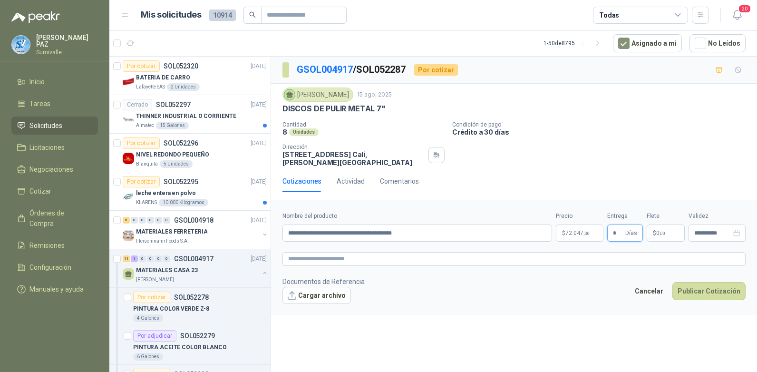
type input "*"
click at [665, 229] on p "$ 0 ,00" at bounding box center [666, 233] width 38 height 17
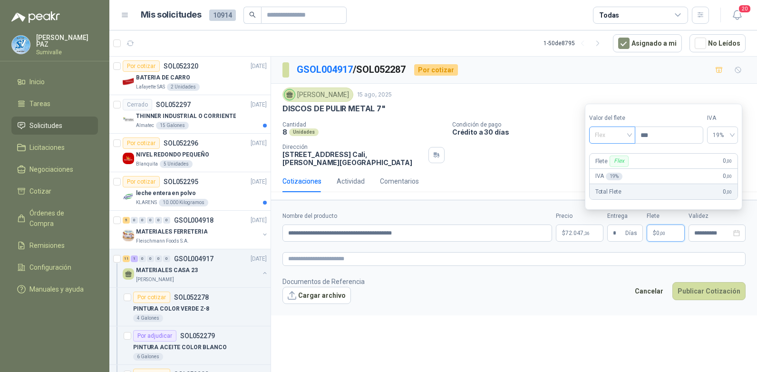
click at [619, 128] on span "Flex" at bounding box center [612, 135] width 35 height 14
click at [617, 170] on div "Incluido" at bounding box center [613, 170] width 33 height 10
click at [699, 286] on button "Publicar Cotización" at bounding box center [709, 291] width 73 height 18
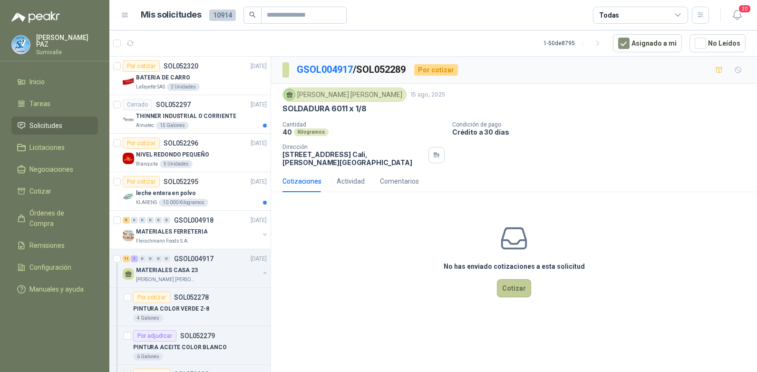
click at [510, 291] on button "Cotizar" at bounding box center [514, 288] width 34 height 18
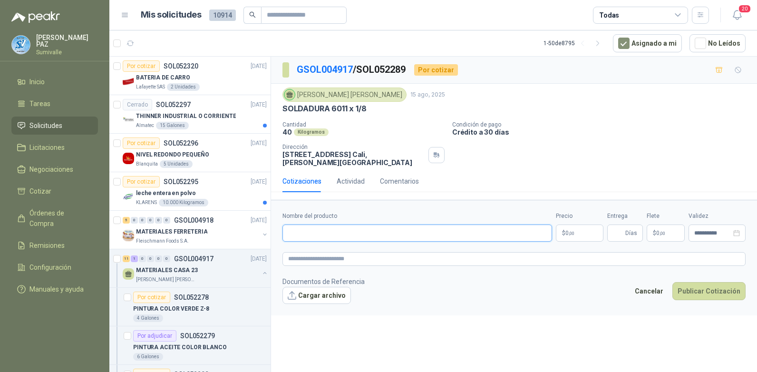
click at [309, 235] on input "Nombre del producto" at bounding box center [418, 233] width 270 height 17
paste input "**********"
type input "**********"
drag, startPoint x: 433, startPoint y: 232, endPoint x: 212, endPoint y: 229, distance: 220.8
click at [212, 229] on div "Por cotizar SOL052320 [DATE] BATERIA DE CARRO Lafayette SAS 2 Unidades Cerrado …" at bounding box center [433, 215] width 648 height 319
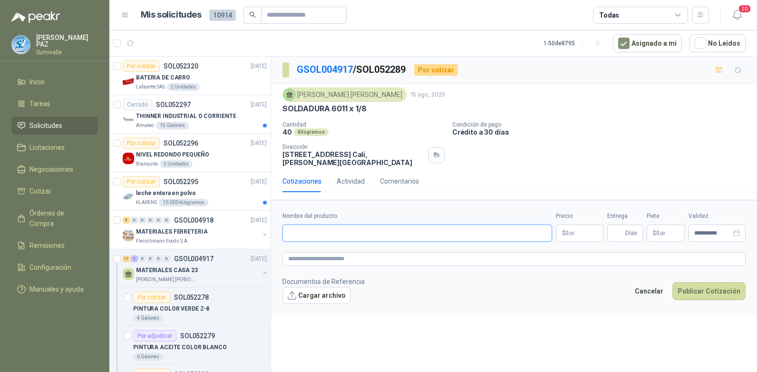
click at [293, 233] on input "Nombre del producto" at bounding box center [418, 233] width 270 height 17
paste input "**********"
type input "**********"
click at [566, 228] on p "$ 0 ,00" at bounding box center [580, 233] width 48 height 17
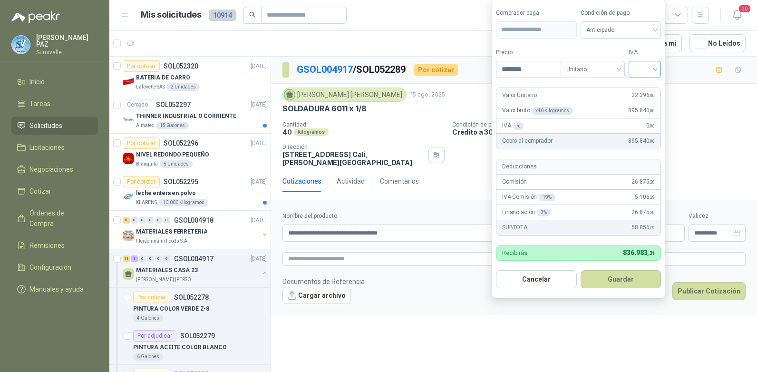
type input "********"
click at [645, 69] on input "search" at bounding box center [645, 68] width 21 height 14
click at [645, 88] on div "19%" at bounding box center [648, 89] width 18 height 10
click at [628, 33] on span "Anticipado" at bounding box center [623, 30] width 70 height 14
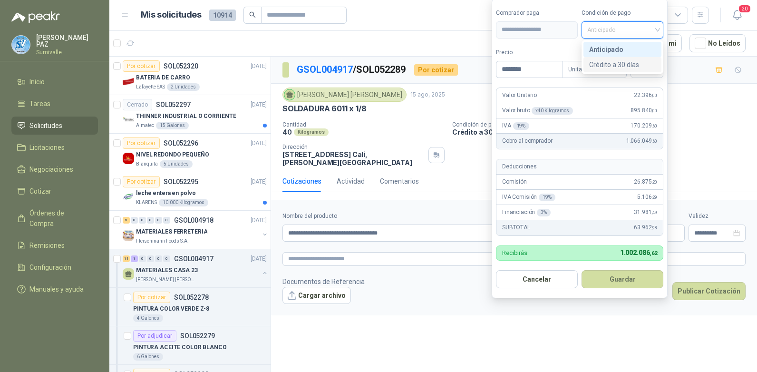
click at [619, 64] on div "Crédito a 30 días" at bounding box center [623, 64] width 67 height 10
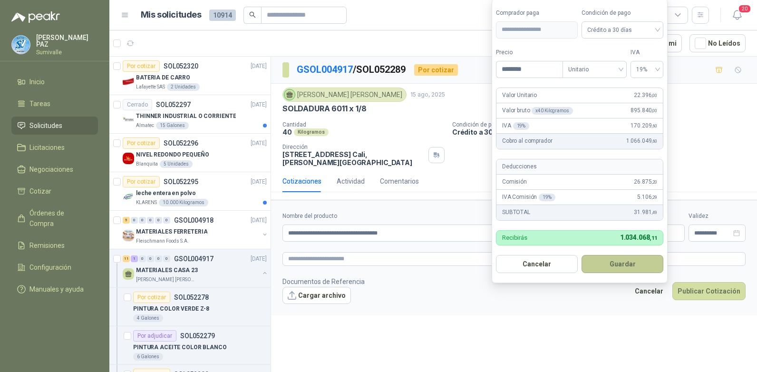
click at [618, 263] on button "Guardar" at bounding box center [623, 264] width 82 height 18
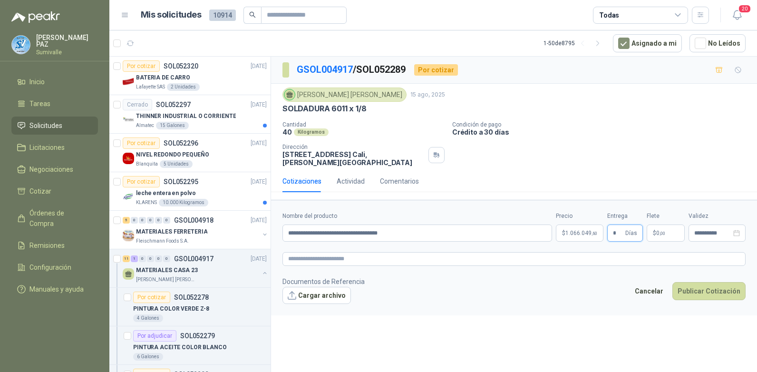
type input "*"
click at [654, 231] on span "$" at bounding box center [654, 233] width 3 height 6
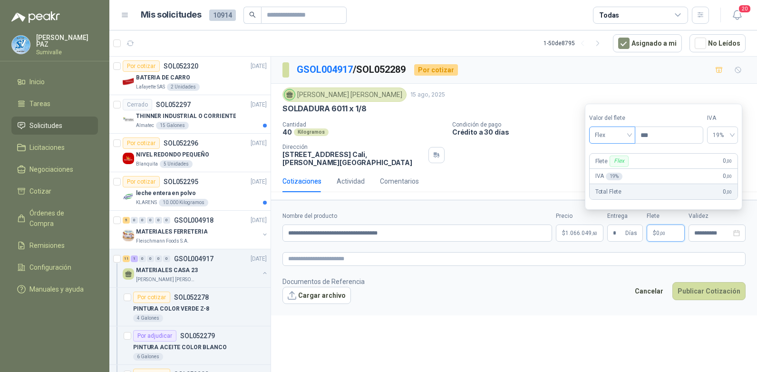
click at [617, 137] on span "Flex" at bounding box center [612, 135] width 35 height 14
click at [615, 173] on div "Incluido" at bounding box center [613, 170] width 33 height 10
click at [708, 286] on button "Publicar Cotización" at bounding box center [709, 291] width 73 height 18
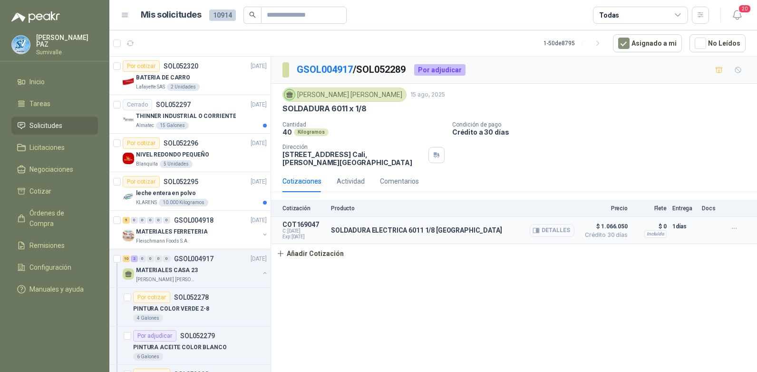
click at [539, 232] on icon "button" at bounding box center [538, 231] width 2 height 4
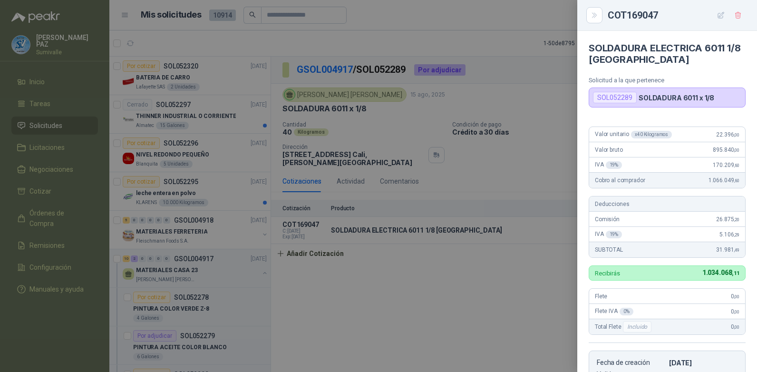
click at [726, 14] on button "button" at bounding box center [721, 15] width 15 height 15
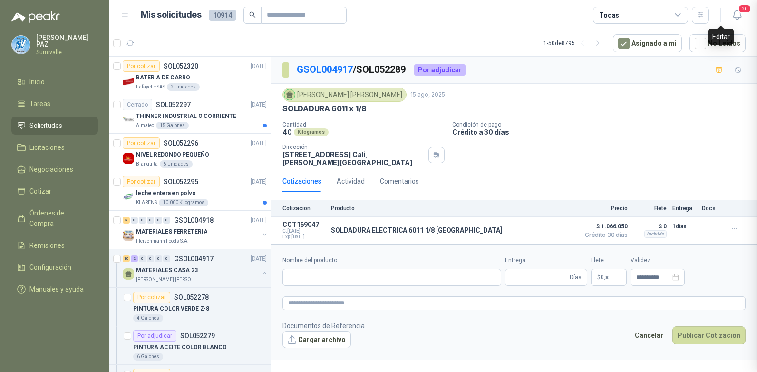
type input "**********"
type input "*"
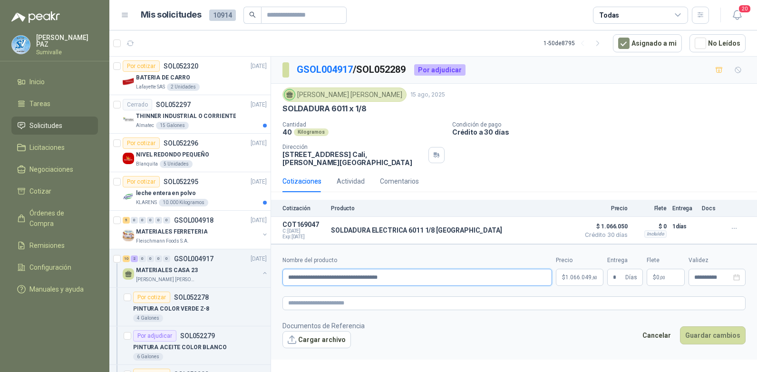
click at [419, 281] on input "**********" at bounding box center [418, 277] width 270 height 17
type input "**********"
click at [751, 332] on form "**********" at bounding box center [514, 301] width 486 height 115
click at [723, 332] on button "Guardar cambios" at bounding box center [713, 335] width 66 height 18
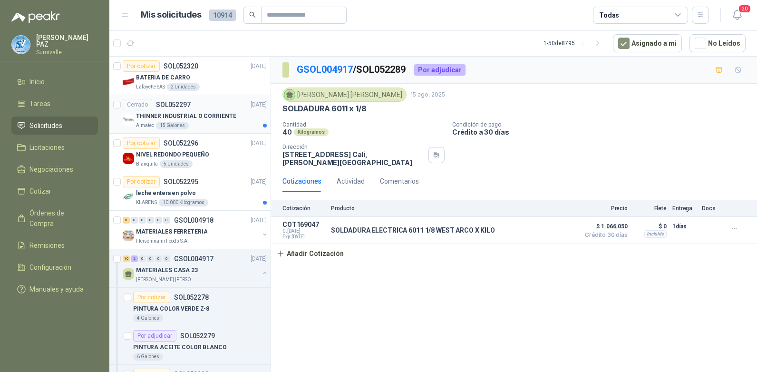
click at [219, 118] on p "THINNER INDUSTRIAL O CORRIENTE" at bounding box center [186, 116] width 100 height 9
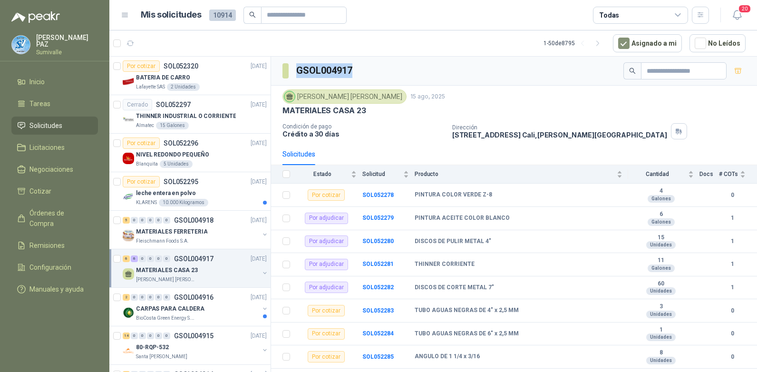
drag, startPoint x: 298, startPoint y: 71, endPoint x: 376, endPoint y: 71, distance: 77.6
click at [376, 71] on div "GSOL004917" at bounding box center [514, 71] width 486 height 29
copy h3 "GSOL004917"
